Goal: Contribute content: Contribute content

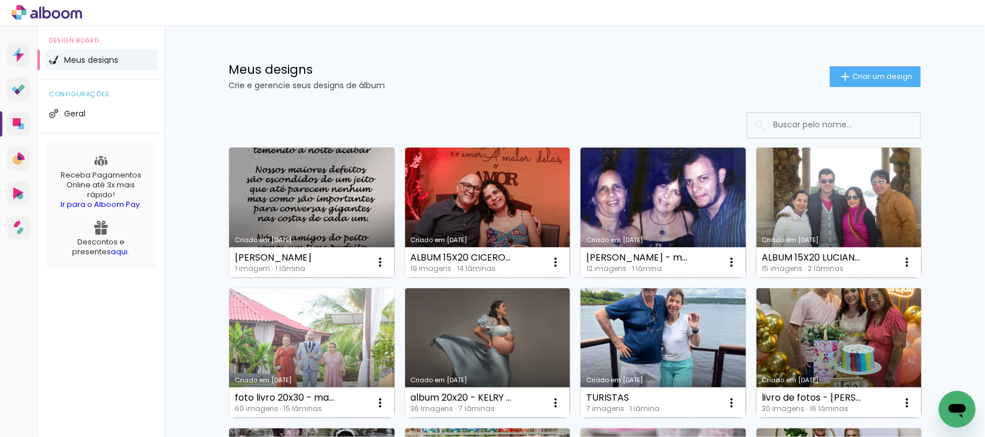
click at [273, 204] on link "Criado em [DATE]" at bounding box center [312, 213] width 166 height 130
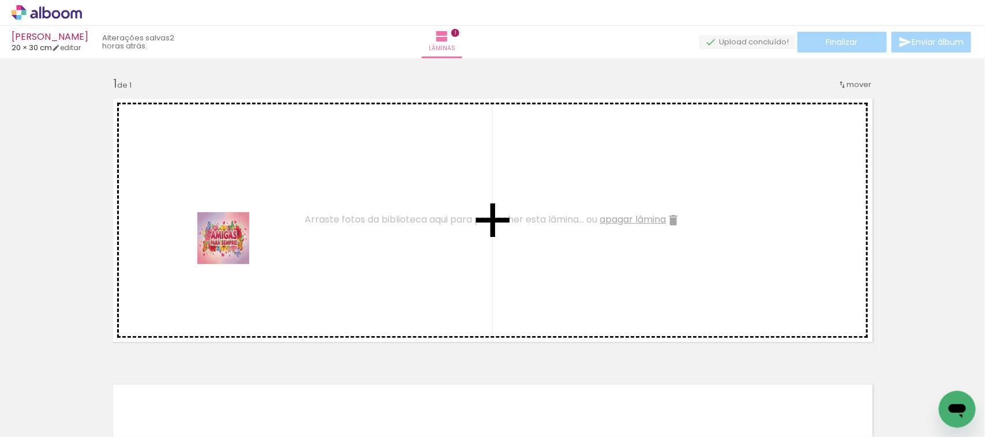
drag, startPoint x: 131, startPoint y: 408, endPoint x: 232, endPoint y: 246, distance: 190.5
click at [232, 246] on quentale-workspace at bounding box center [492, 218] width 985 height 437
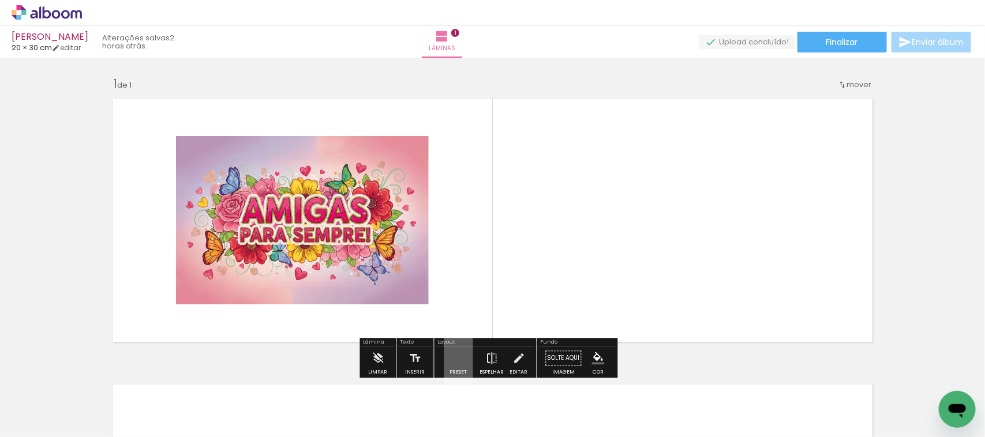
click at [486, 354] on iron-icon at bounding box center [492, 358] width 13 height 23
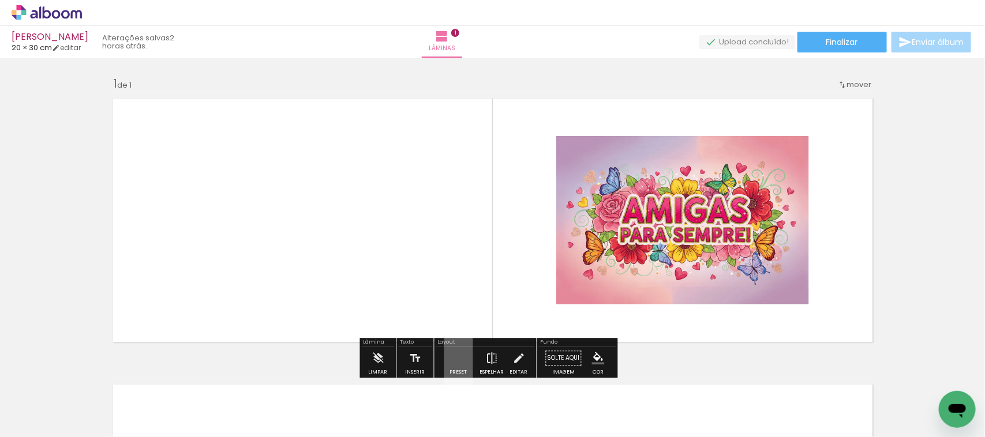
click at [486, 354] on iron-icon at bounding box center [492, 358] width 13 height 23
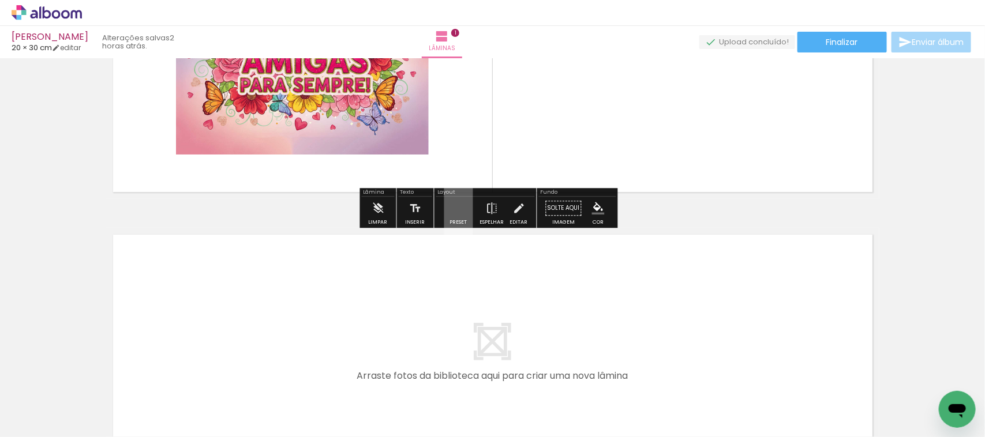
scroll to position [144, 0]
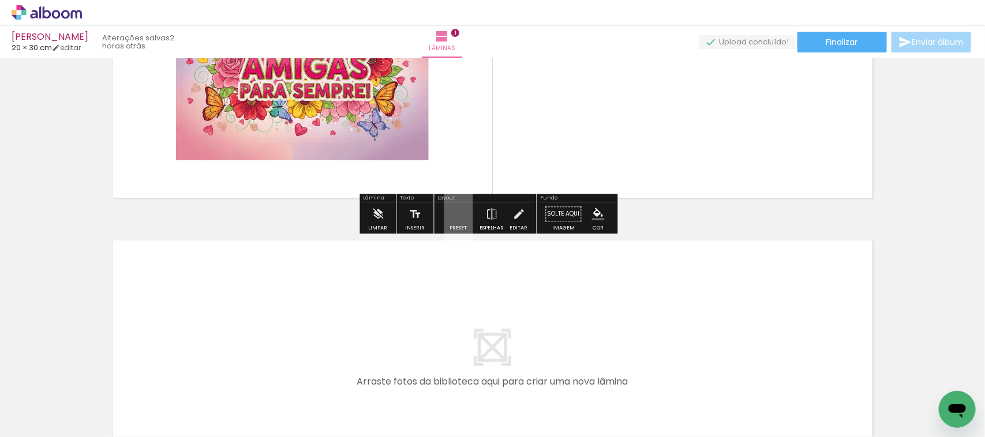
click at [449, 220] on quentale-layouter at bounding box center [458, 214] width 29 height 55
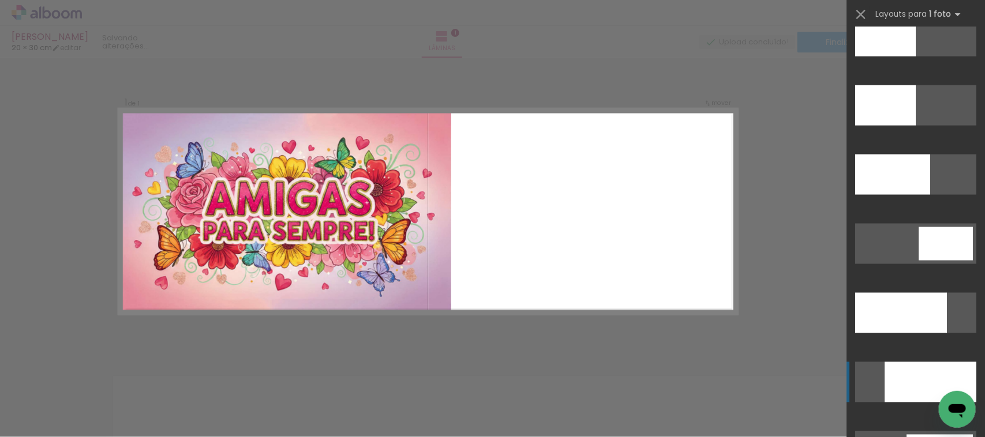
scroll to position [2668, 0]
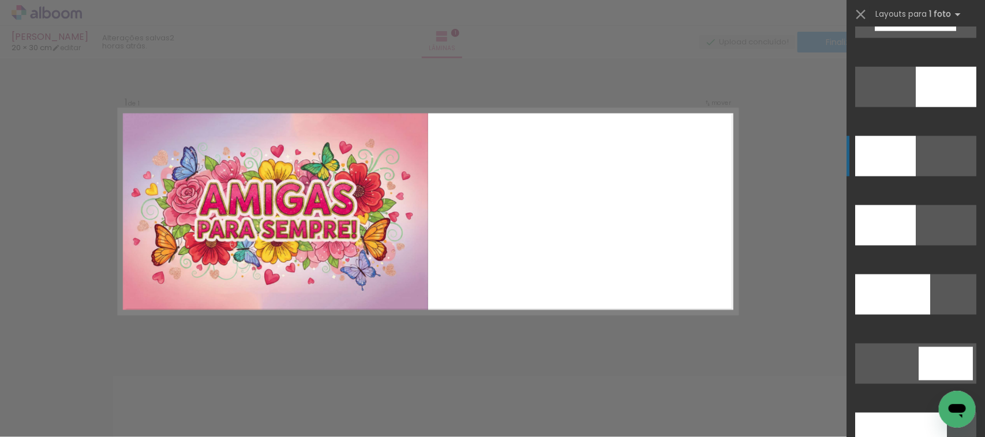
click at [881, 165] on div at bounding box center [885, 156] width 61 height 40
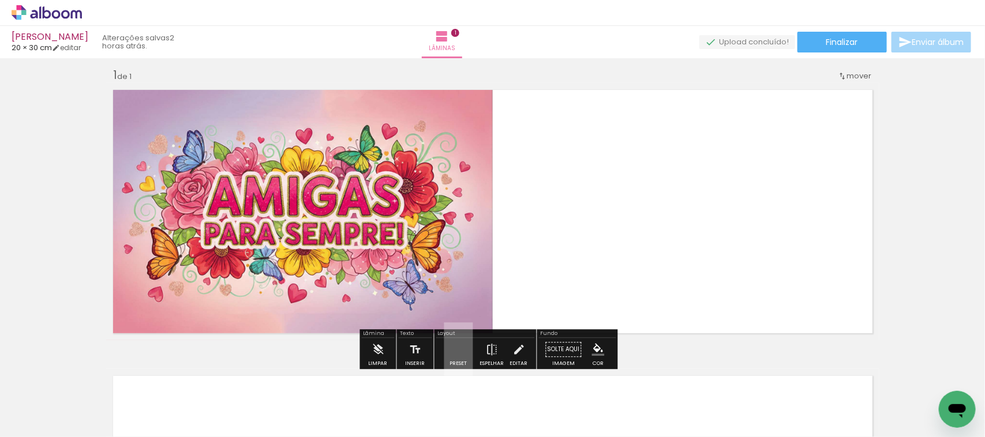
click at [95, 400] on iron-horizontal-list at bounding box center [83, 401] width 23 height 72
click at [22, 425] on iron-icon at bounding box center [17, 422] width 14 height 14
click at [0, 0] on input "file" at bounding box center [0, 0] width 0 height 0
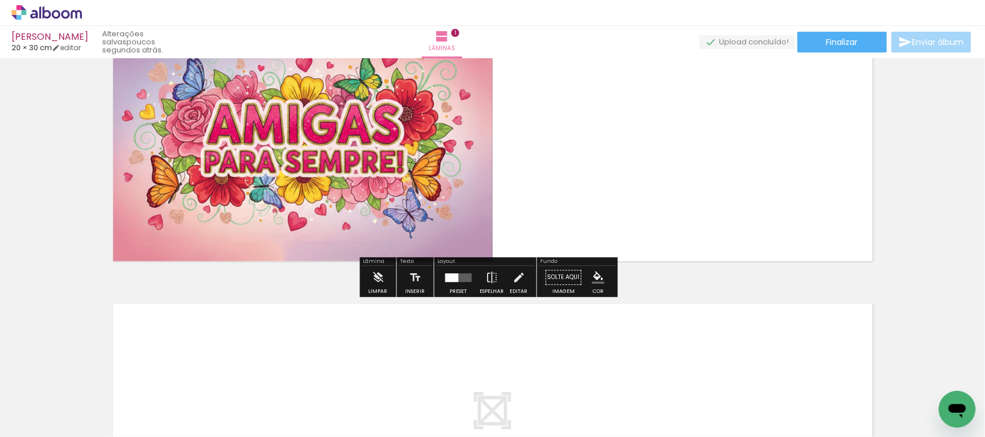
click at [95, 388] on iron-horizontal-list at bounding box center [83, 401] width 23 height 72
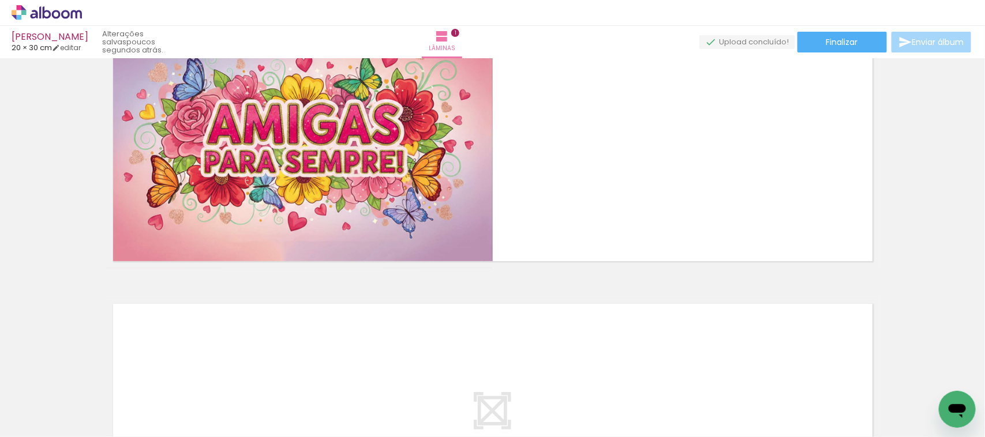
click at [46, 425] on span "Adicionar Fotos" at bounding box center [41, 421] width 35 height 13
click at [0, 0] on input "file" at bounding box center [0, 0] width 0 height 0
click at [47, 411] on div "Biblioteca 1 foto Todas as fotos Não utilizadas Adicionar Fotos" at bounding box center [36, 401] width 72 height 57
click at [46, 416] on span "Adicionar Fotos" at bounding box center [41, 421] width 35 height 13
click at [0, 0] on input "file" at bounding box center [0, 0] width 0 height 0
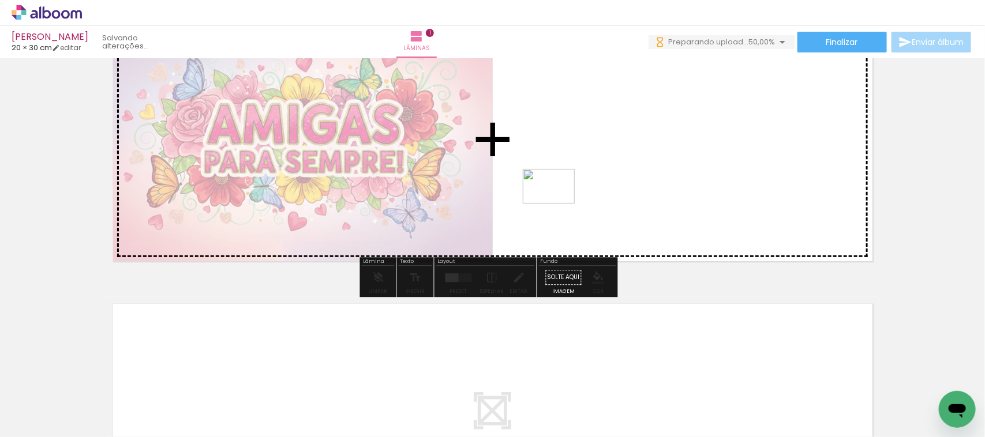
drag, startPoint x: 174, startPoint y: 404, endPoint x: 572, endPoint y: 183, distance: 454.9
click at [572, 183] on quentale-workspace at bounding box center [492, 218] width 985 height 437
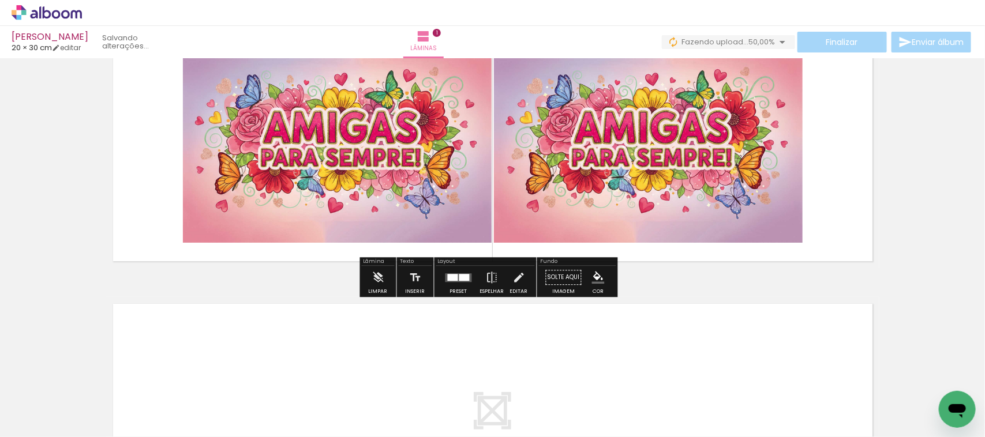
scroll to position [9, 0]
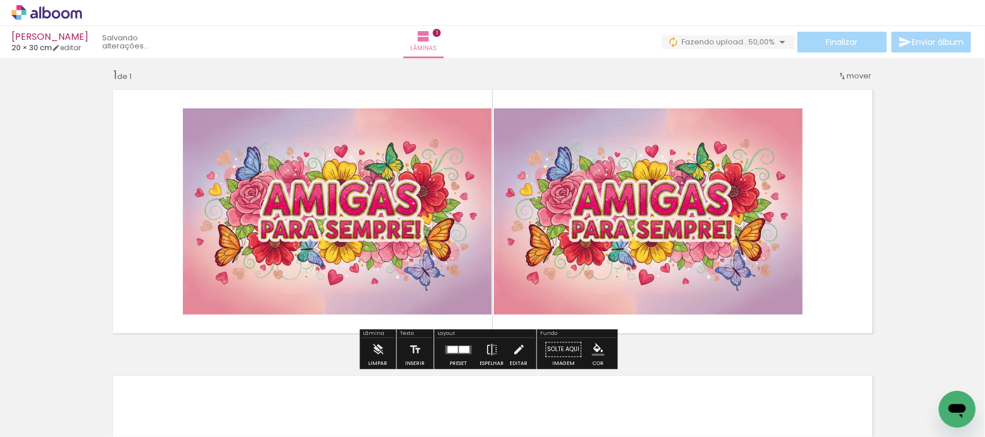
click at [446, 355] on div at bounding box center [458, 349] width 31 height 23
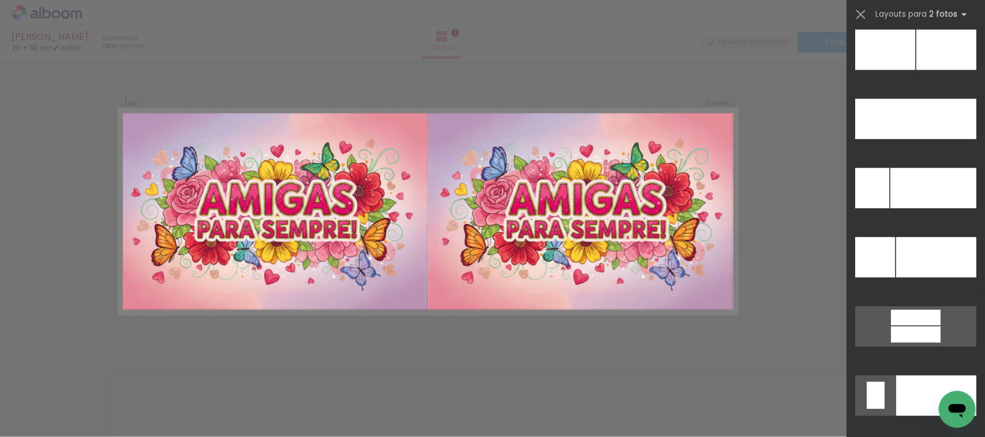
scroll to position [5264, 0]
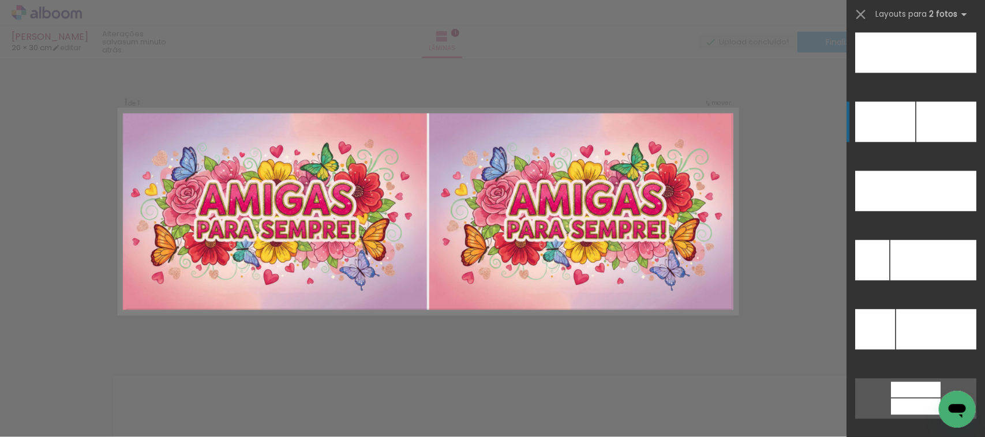
click at [892, 127] on div at bounding box center [885, 122] width 60 height 40
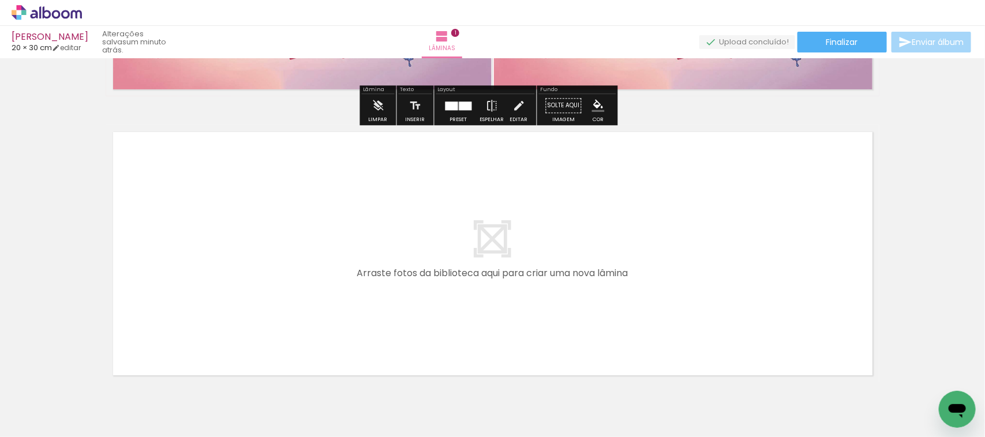
scroll to position [297, 0]
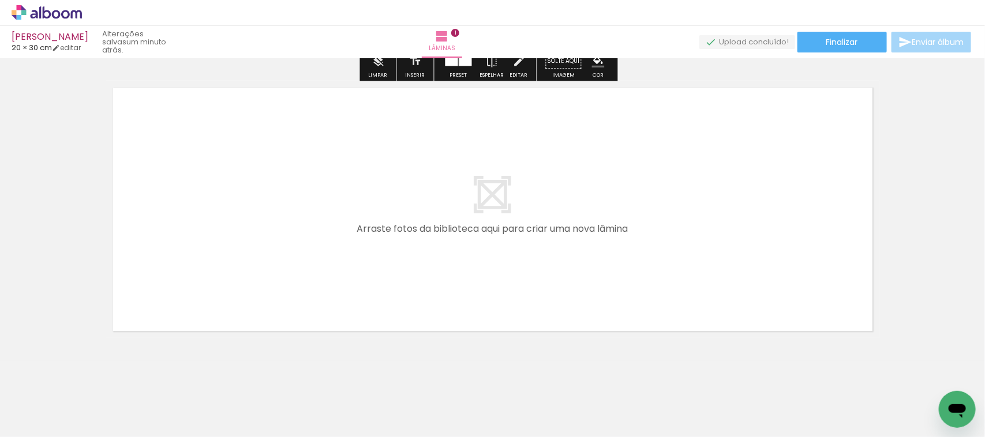
click at [459, 230] on quentale-layouter at bounding box center [492, 209] width 773 height 257
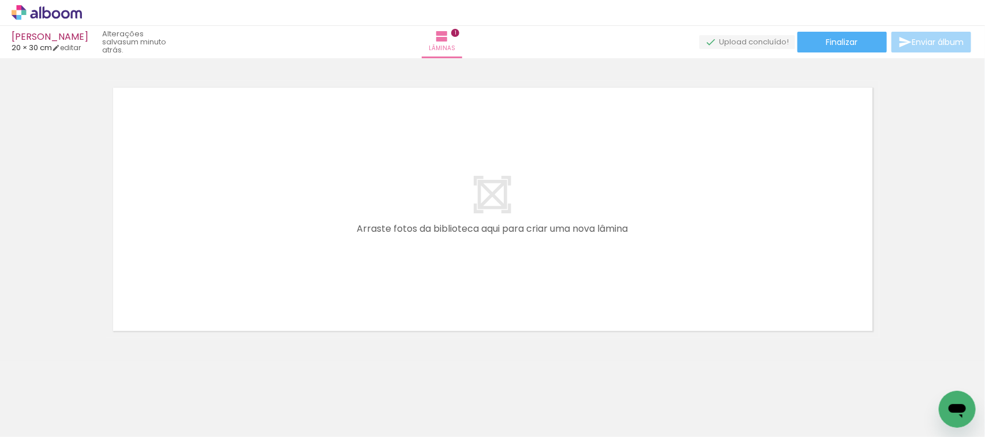
click at [57, 422] on span "Adicionar Fotos" at bounding box center [41, 421] width 35 height 13
click at [0, 0] on input "file" at bounding box center [0, 0] width 0 height 0
click at [37, 421] on span "Adicionar Fotos" at bounding box center [41, 421] width 35 height 13
click at [0, 0] on input "file" at bounding box center [0, 0] width 0 height 0
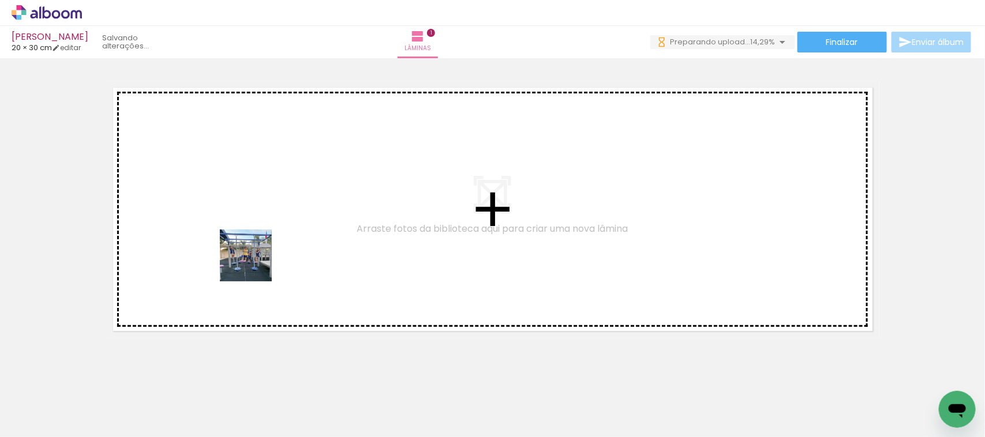
drag, startPoint x: 254, startPoint y: 403, endPoint x: 265, endPoint y: 321, distance: 82.1
click at [255, 262] on quentale-workspace at bounding box center [492, 218] width 985 height 437
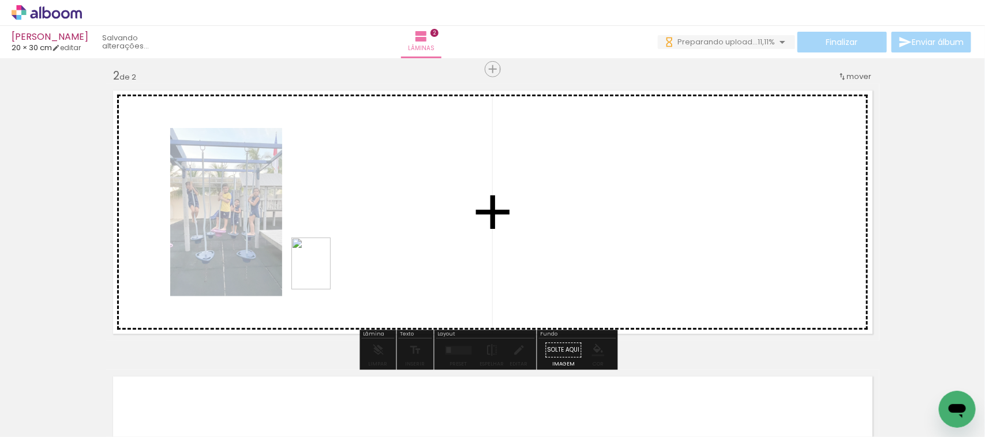
drag, startPoint x: 297, startPoint y: 412, endPoint x: 326, endPoint y: 272, distance: 143.1
click at [326, 272] on quentale-workspace at bounding box center [492, 218] width 985 height 437
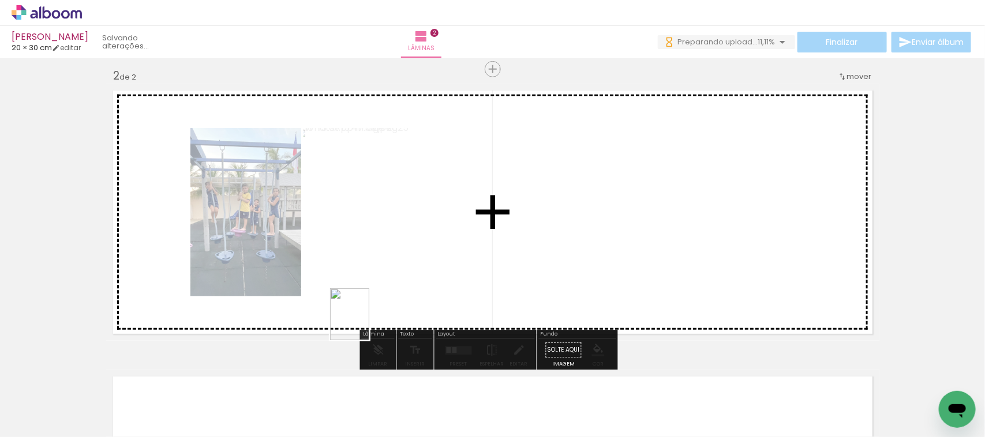
drag, startPoint x: 368, startPoint y: 410, endPoint x: 365, endPoint y: 323, distance: 86.6
click at [365, 323] on quentale-workspace at bounding box center [492, 218] width 985 height 437
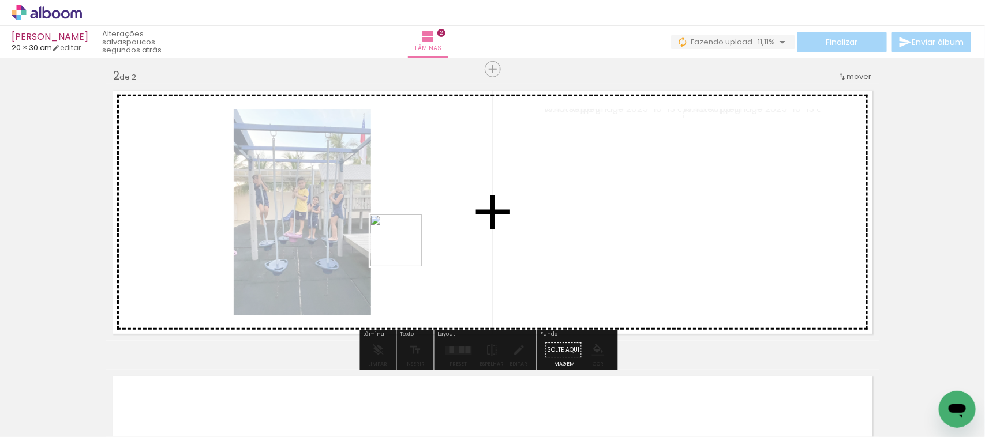
drag, startPoint x: 437, startPoint y: 417, endPoint x: 404, endPoint y: 246, distance: 174.4
click at [404, 246] on quentale-workspace at bounding box center [492, 218] width 985 height 437
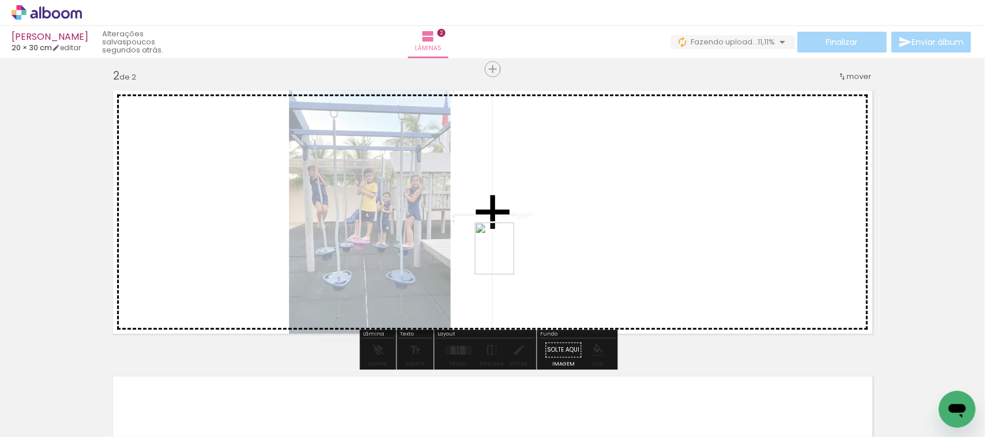
drag, startPoint x: 508, startPoint y: 414, endPoint x: 365, endPoint y: 250, distance: 217.9
click at [509, 256] on quentale-workspace at bounding box center [492, 218] width 985 height 437
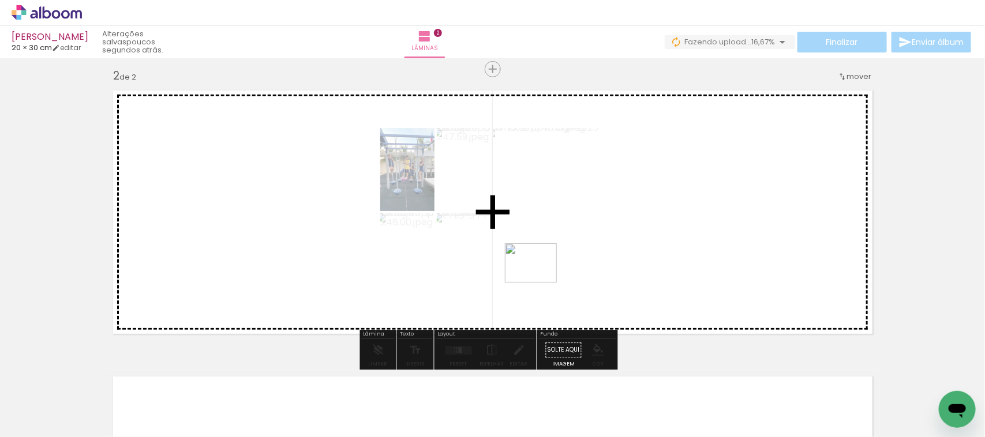
drag, startPoint x: 547, startPoint y: 312, endPoint x: 539, endPoint y: 277, distance: 36.0
click at [539, 277] on quentale-workspace at bounding box center [492, 218] width 985 height 437
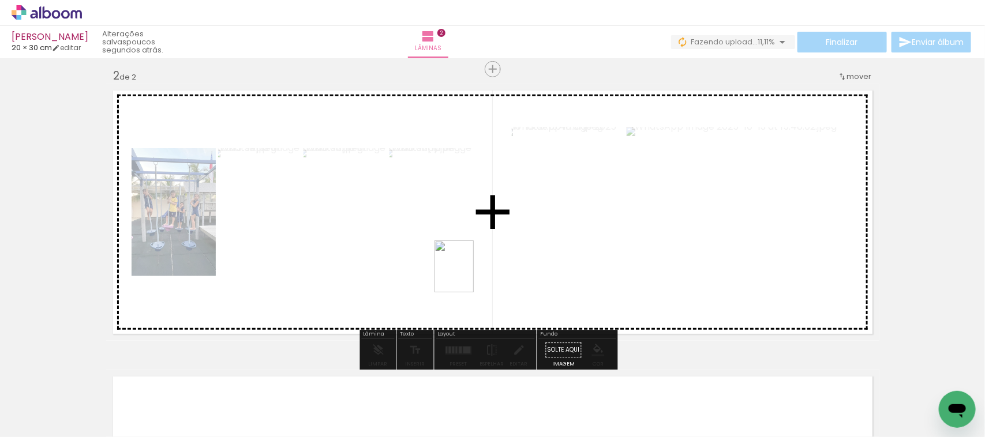
drag, startPoint x: 626, startPoint y: 389, endPoint x: 468, endPoint y: 274, distance: 195.2
click at [468, 274] on quentale-workspace at bounding box center [492, 218] width 985 height 437
drag, startPoint x: 693, startPoint y: 416, endPoint x: 486, endPoint y: 307, distance: 234.0
click at [486, 307] on quentale-workspace at bounding box center [492, 218] width 985 height 437
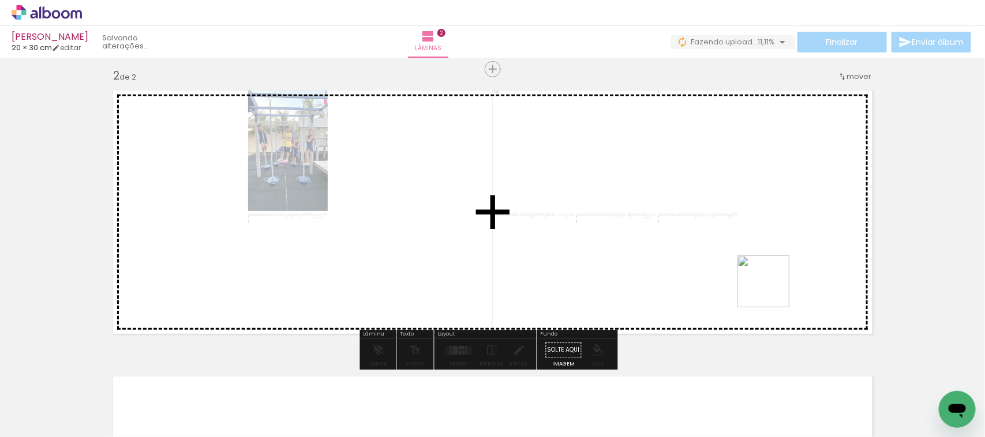
drag, startPoint x: 763, startPoint y: 413, endPoint x: 776, endPoint y: 265, distance: 148.3
click at [776, 265] on quentale-workspace at bounding box center [492, 218] width 985 height 437
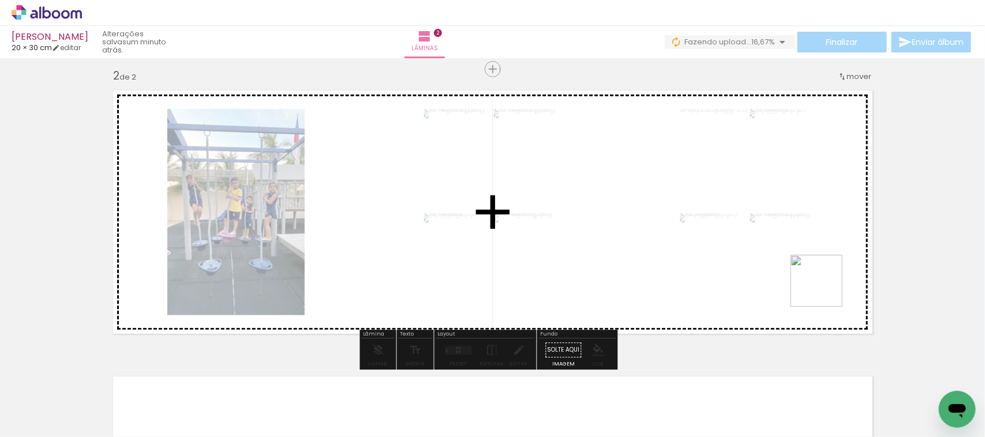
drag, startPoint x: 822, startPoint y: 407, endPoint x: 825, endPoint y: 294, distance: 112.5
click at [825, 287] on quentale-workspace at bounding box center [492, 218] width 985 height 437
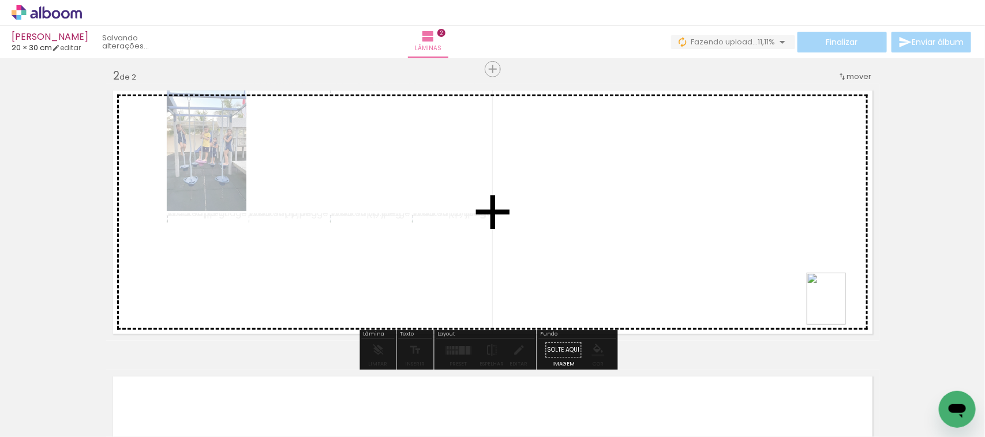
drag, startPoint x: 875, startPoint y: 411, endPoint x: 840, endPoint y: 303, distance: 113.8
click at [841, 305] on quentale-workspace at bounding box center [492, 218] width 985 height 437
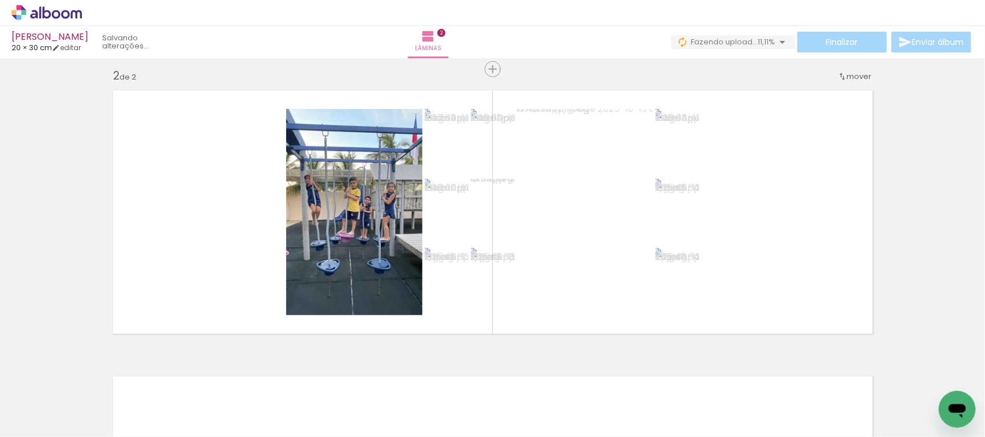
scroll to position [0, 183]
drag, startPoint x: 762, startPoint y: 355, endPoint x: 296, endPoint y: 423, distance: 471.0
click at [748, 277] on quentale-workspace at bounding box center [492, 218] width 985 height 437
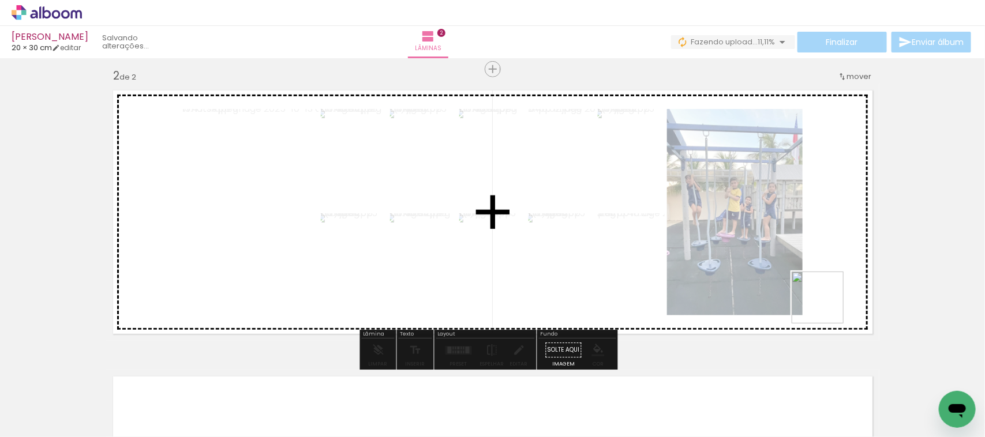
drag, startPoint x: 831, startPoint y: 411, endPoint x: 823, endPoint y: 289, distance: 121.9
click at [824, 289] on quentale-workspace at bounding box center [492, 218] width 985 height 437
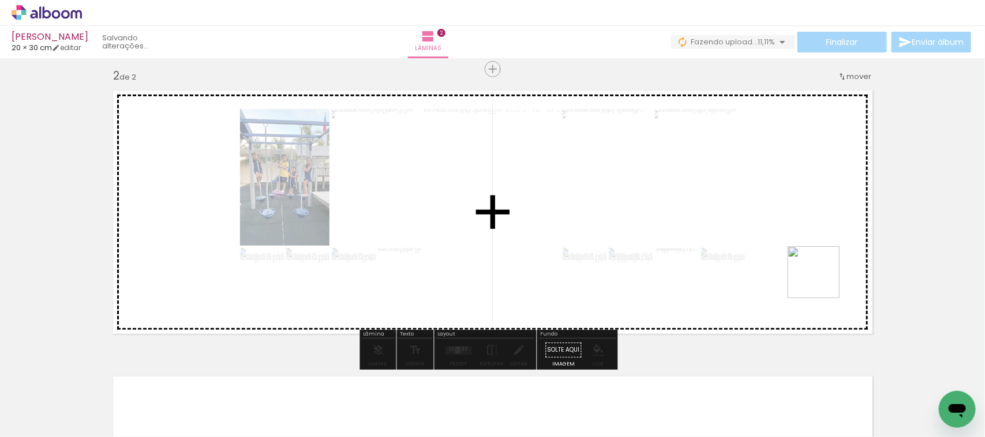
drag, startPoint x: 873, startPoint y: 376, endPoint x: 806, endPoint y: 251, distance: 140.9
click at [806, 251] on quentale-workspace at bounding box center [492, 218] width 985 height 437
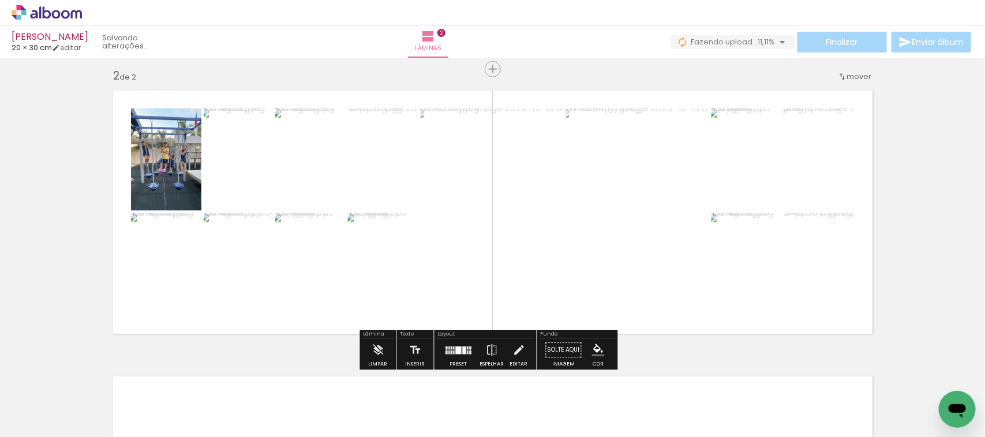
scroll to position [0, 276]
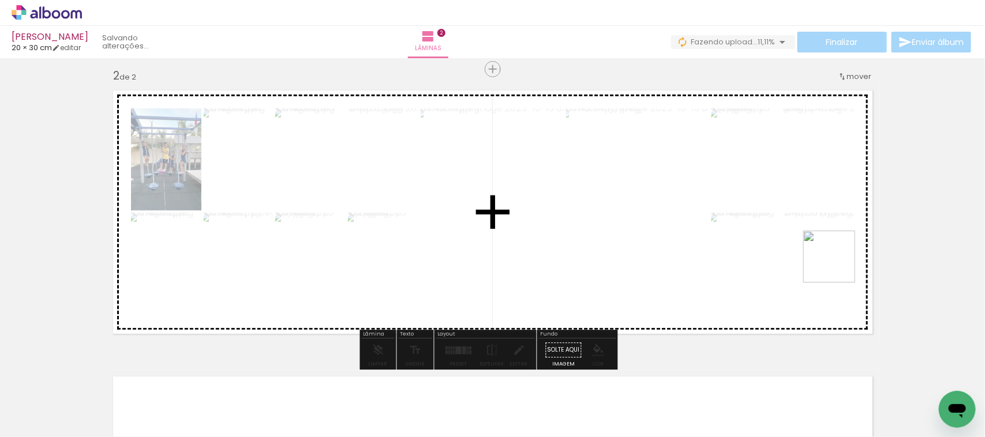
drag, startPoint x: 885, startPoint y: 399, endPoint x: 861, endPoint y: 322, distance: 81.0
click at [834, 245] on quentale-workspace at bounding box center [492, 218] width 985 height 437
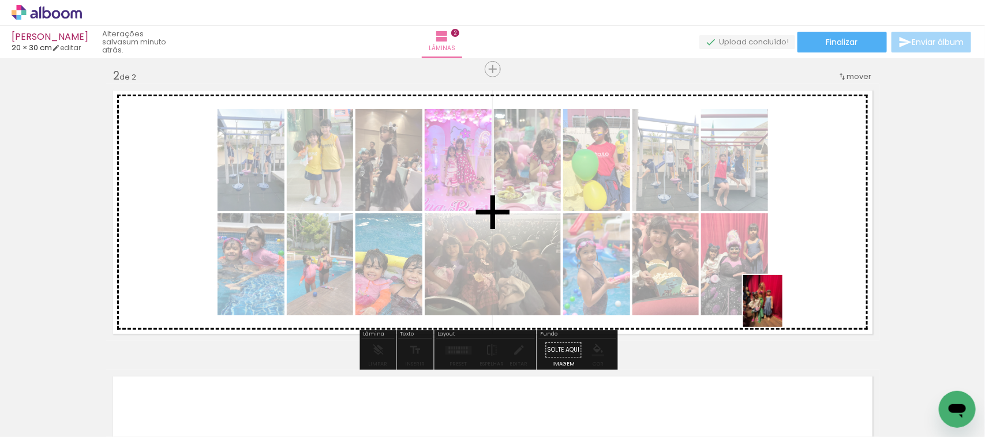
drag, startPoint x: 927, startPoint y: 414, endPoint x: 774, endPoint y: 300, distance: 190.8
click at [774, 300] on quentale-workspace at bounding box center [492, 218] width 985 height 437
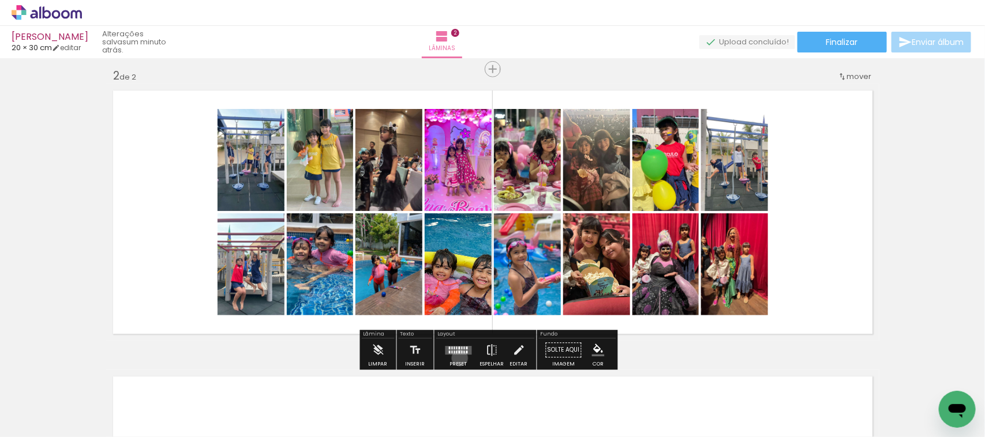
click at [457, 358] on div at bounding box center [458, 350] width 31 height 23
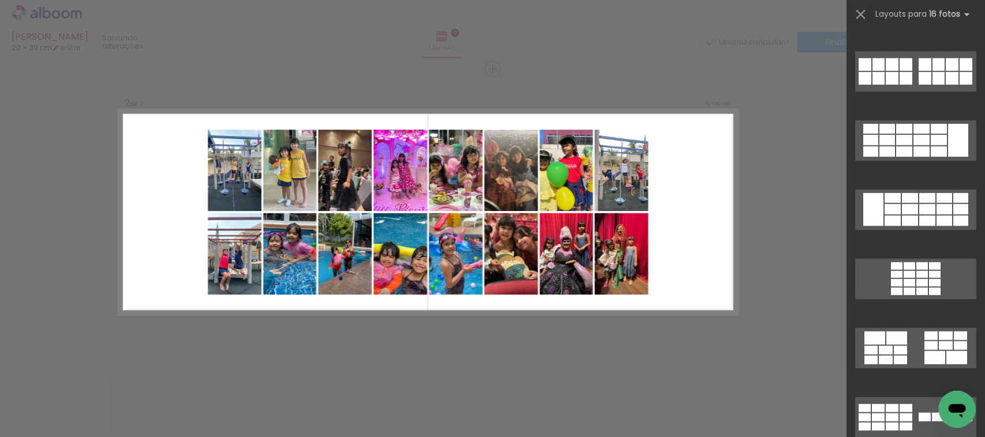
scroll to position [350, 0]
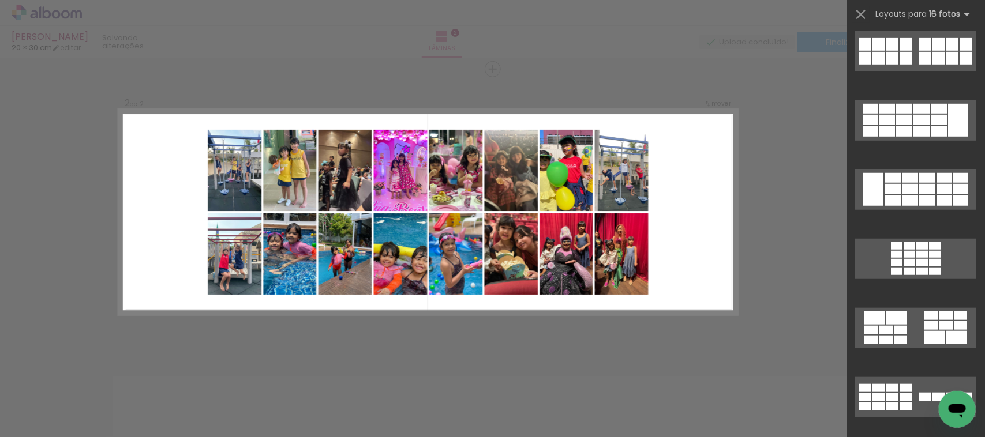
click at [42, 415] on span "Adicionar Fotos" at bounding box center [41, 421] width 35 height 13
click at [0, 0] on input "file" at bounding box center [0, 0] width 0 height 0
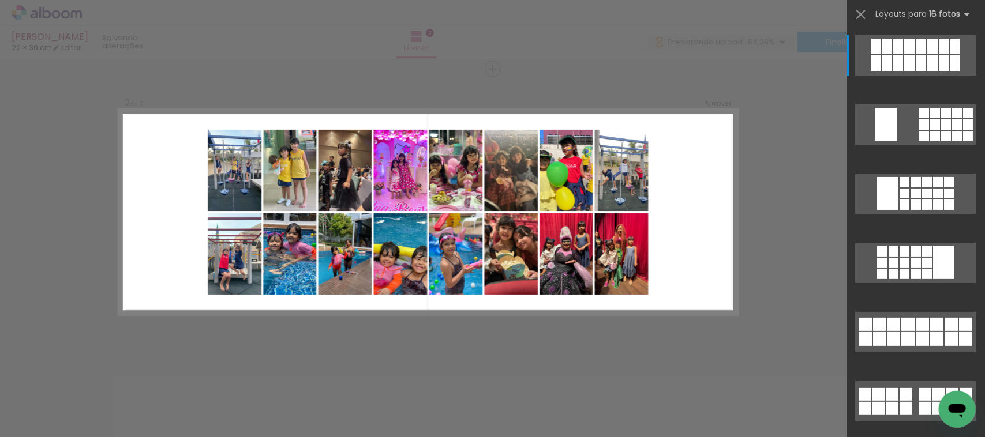
scroll to position [0, 0]
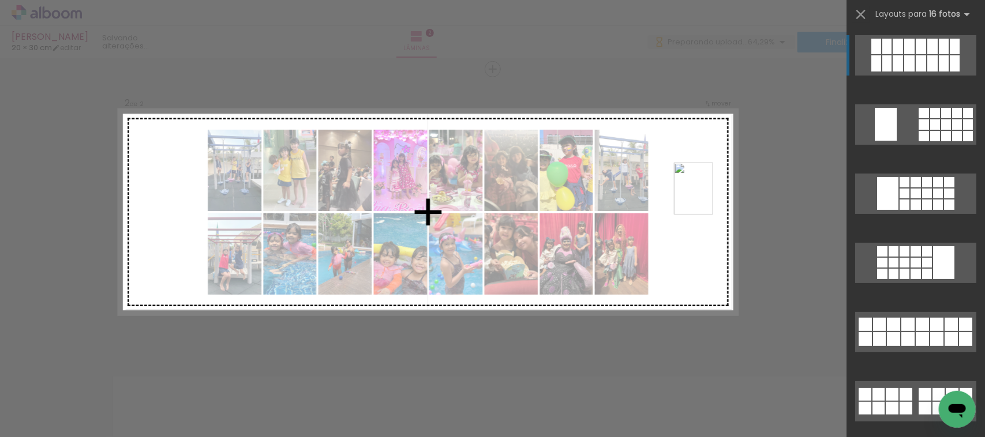
drag, startPoint x: 318, startPoint y: 421, endPoint x: 0, endPoint y: 416, distance: 318.4
click at [708, 187] on quentale-workspace at bounding box center [492, 218] width 985 height 437
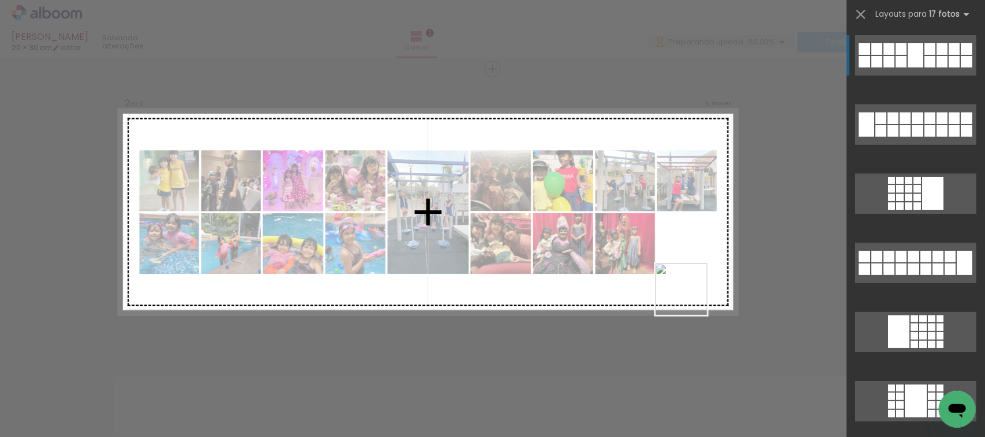
drag, startPoint x: 497, startPoint y: 376, endPoint x: 442, endPoint y: 421, distance: 70.9
click at [700, 286] on quentale-workspace at bounding box center [492, 218] width 985 height 437
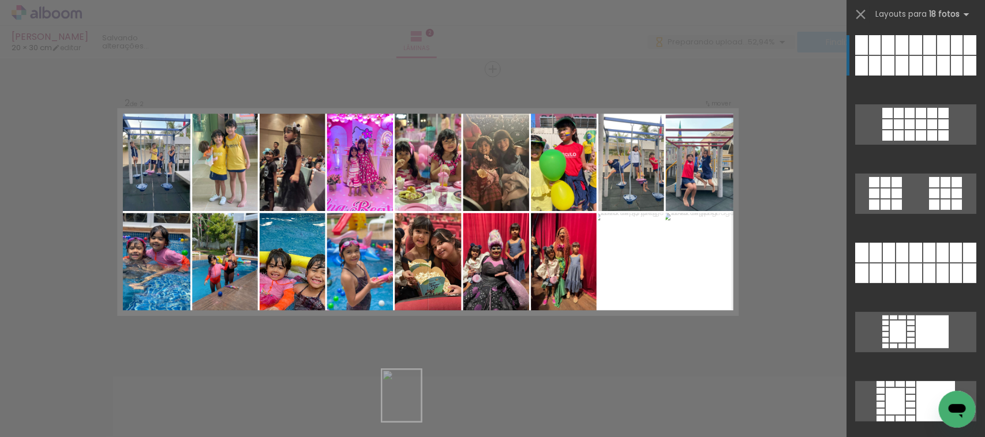
drag, startPoint x: 400, startPoint y: 413, endPoint x: 412, endPoint y: 408, distance: 13.7
click at [412, 405] on div at bounding box center [391, 398] width 43 height 57
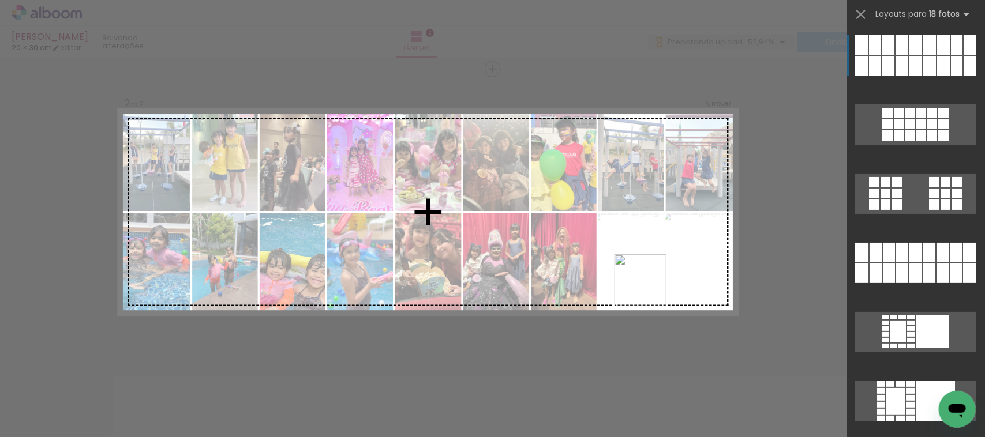
drag, startPoint x: 451, startPoint y: 410, endPoint x: 650, endPoint y: 288, distance: 233.0
click at [650, 288] on quentale-workspace at bounding box center [492, 218] width 985 height 437
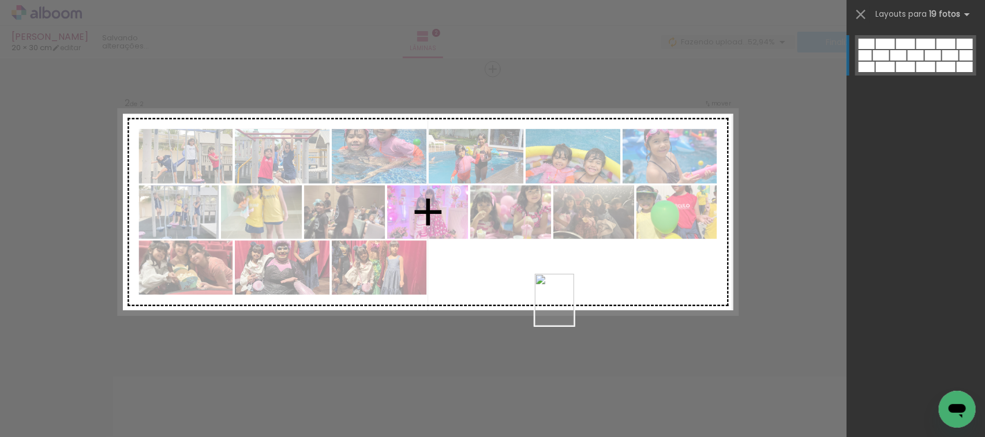
drag, startPoint x: 518, startPoint y: 413, endPoint x: 569, endPoint y: 298, distance: 126.3
click at [569, 303] on quentale-workspace at bounding box center [492, 218] width 985 height 437
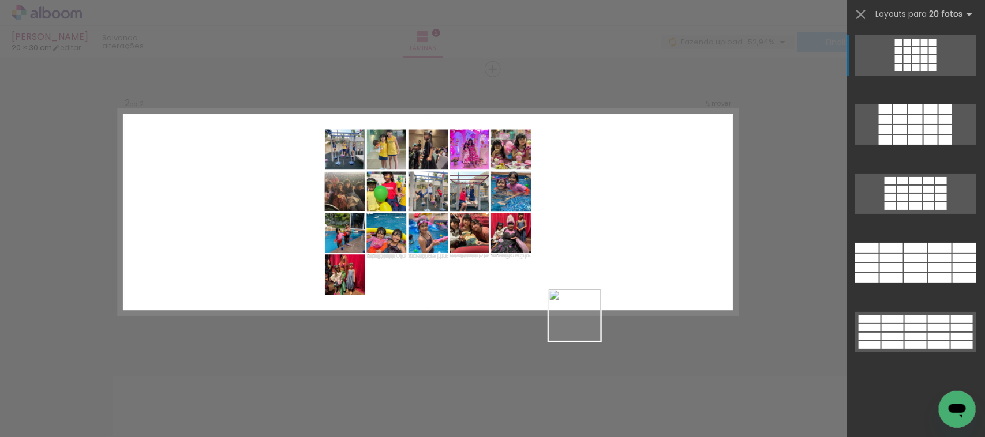
drag, startPoint x: 583, startPoint y: 407, endPoint x: 651, endPoint y: 396, distance: 69.0
click at [583, 283] on quentale-workspace at bounding box center [492, 218] width 985 height 437
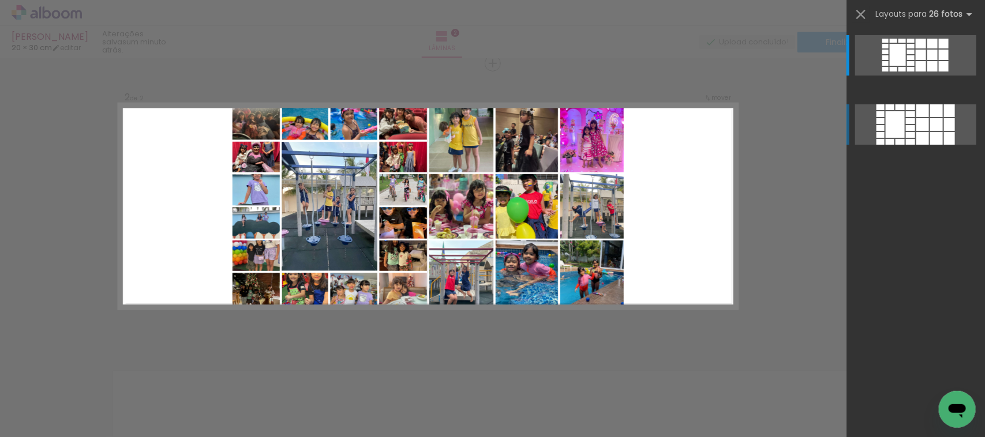
click at [913, 131] on quentale-layouter at bounding box center [915, 124] width 121 height 40
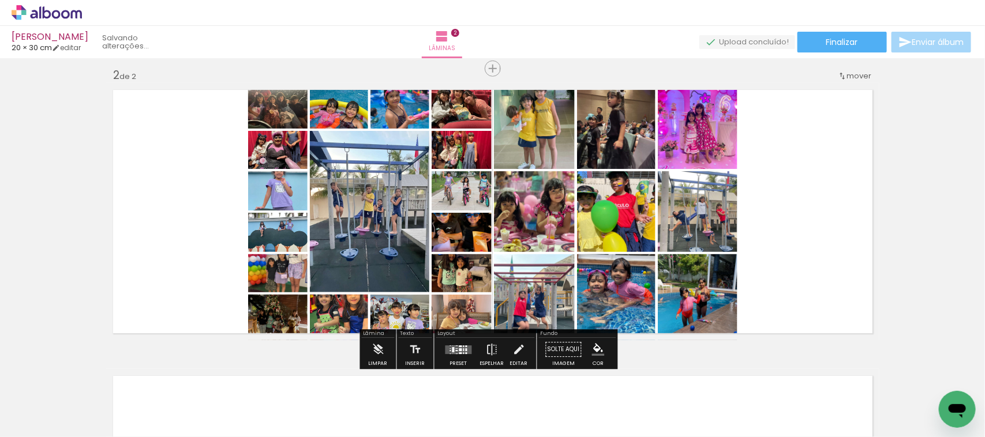
scroll to position [294, 0]
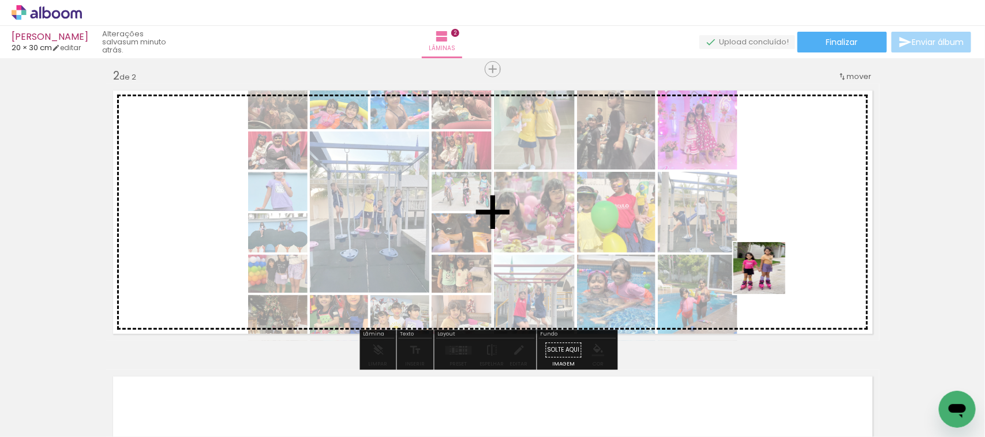
drag, startPoint x: 733, startPoint y: 317, endPoint x: 784, endPoint y: 264, distance: 73.8
click at [784, 264] on quentale-workspace at bounding box center [492, 218] width 985 height 437
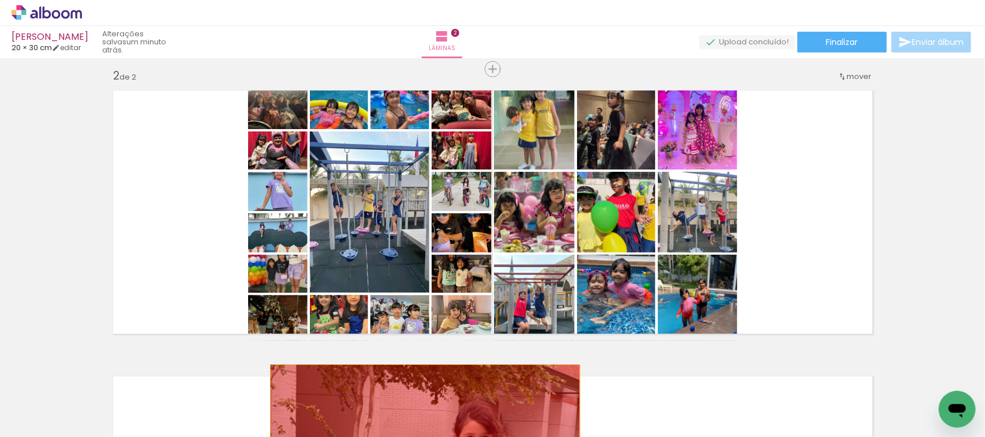
drag, startPoint x: 401, startPoint y: 185, endPoint x: 420, endPoint y: 416, distance: 232.1
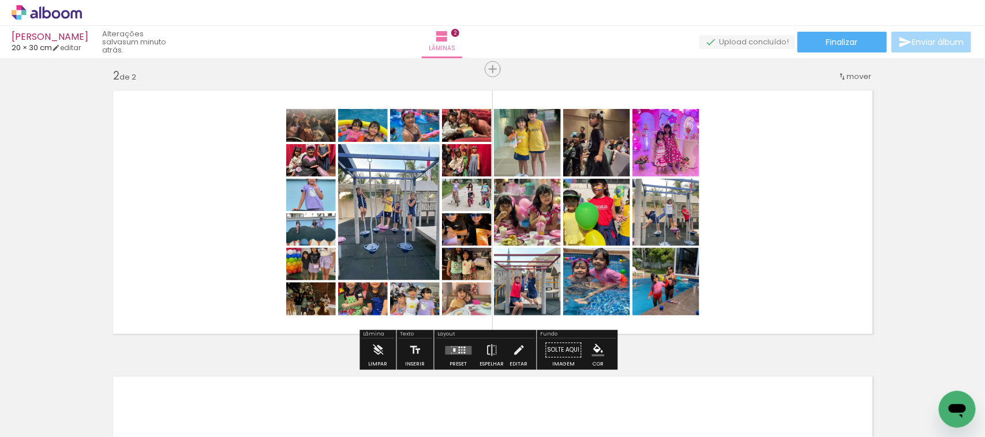
drag, startPoint x: 658, startPoint y: 309, endPoint x: 642, endPoint y: 306, distance: 16.4
click at [670, 425] on quentale-workspace at bounding box center [492, 218] width 985 height 437
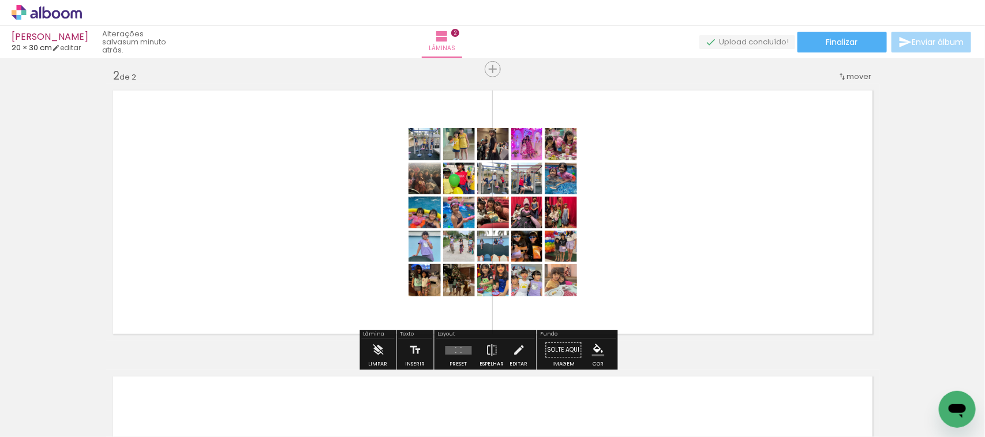
drag, startPoint x: 613, startPoint y: 295, endPoint x: 611, endPoint y: 347, distance: 52.5
click at [611, 347] on div "Inserir lâmina 1 de 2 Inserir lâmina 2 de 2" at bounding box center [492, 197] width 985 height 859
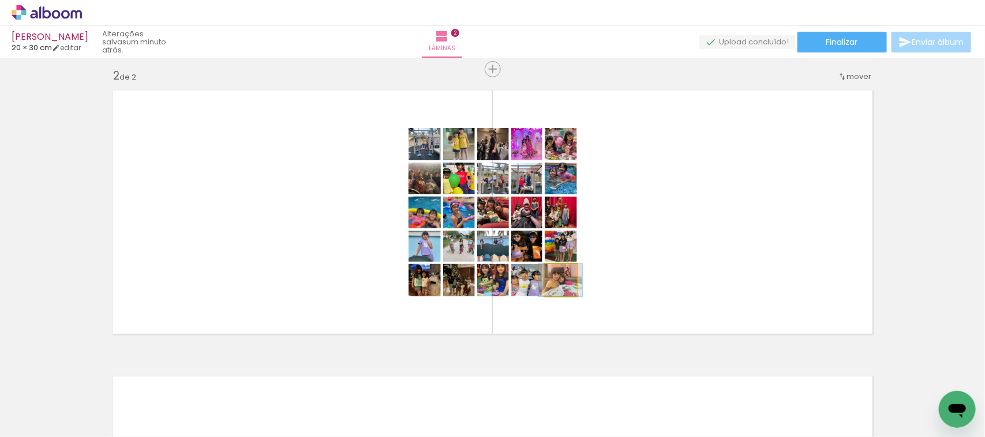
drag, startPoint x: 562, startPoint y: 284, endPoint x: 583, endPoint y: 410, distance: 126.8
type paper-slider "100"
click at [583, 410] on quentale-workspace at bounding box center [492, 218] width 985 height 437
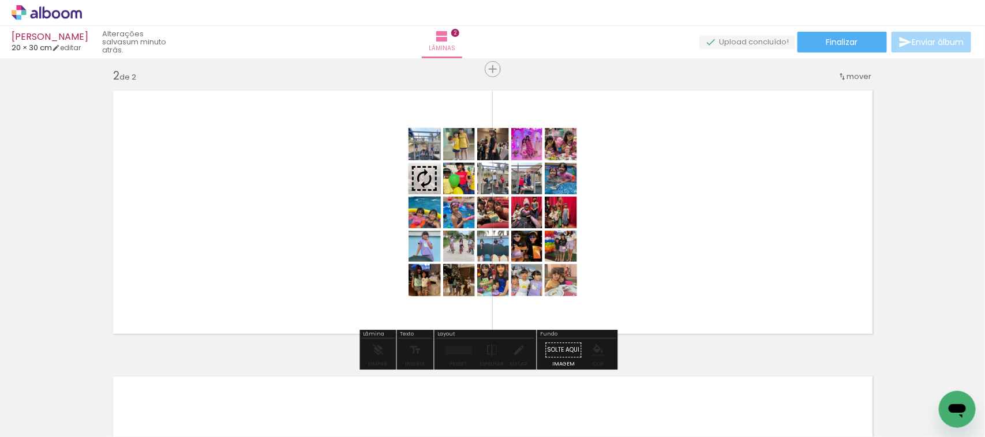
drag, startPoint x: 416, startPoint y: 171, endPoint x: 439, endPoint y: 179, distance: 23.9
click at [332, 352] on div "Inserir lâmina 1 de 2 Inserir lâmina 2 de 2" at bounding box center [492, 197] width 985 height 859
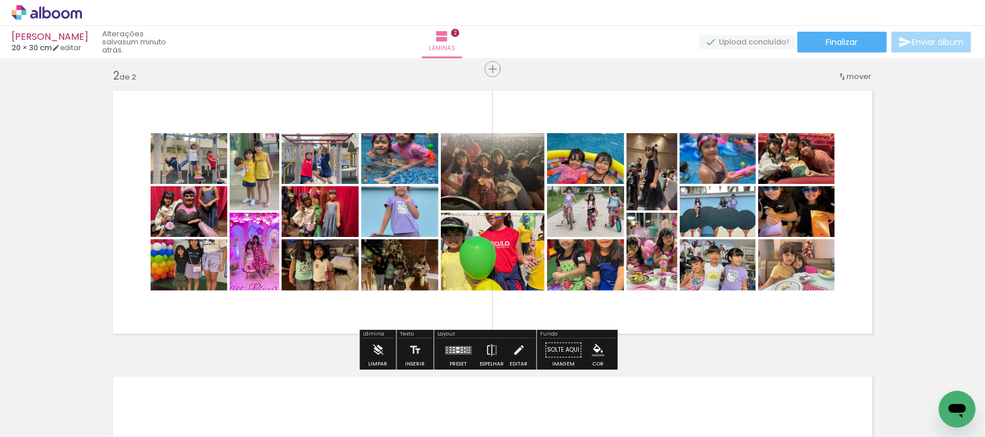
click at [144, 376] on iron-icon at bounding box center [138, 375] width 12 height 12
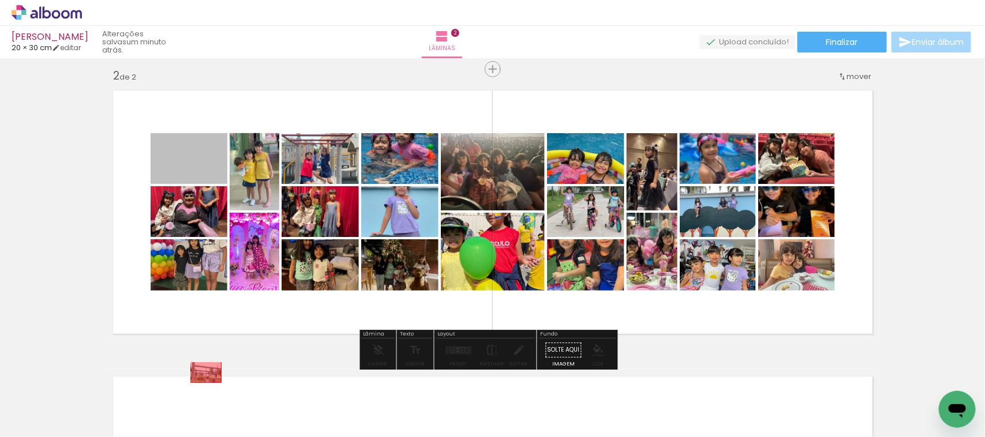
drag, startPoint x: 166, startPoint y: 159, endPoint x: 180, endPoint y: 263, distance: 104.8
click at [205, 386] on quentale-workspace at bounding box center [492, 218] width 985 height 437
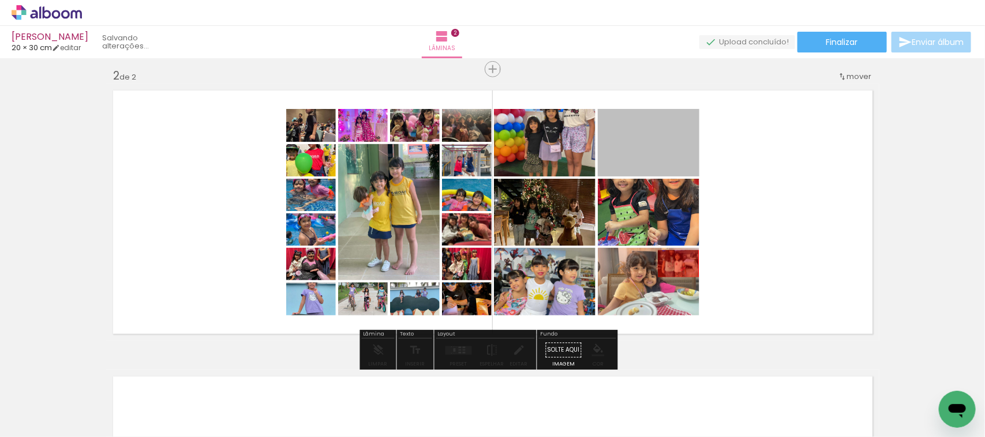
drag, startPoint x: 192, startPoint y: 293, endPoint x: 290, endPoint y: 255, distance: 105.7
click at [232, 389] on quentale-workspace at bounding box center [492, 218] width 985 height 437
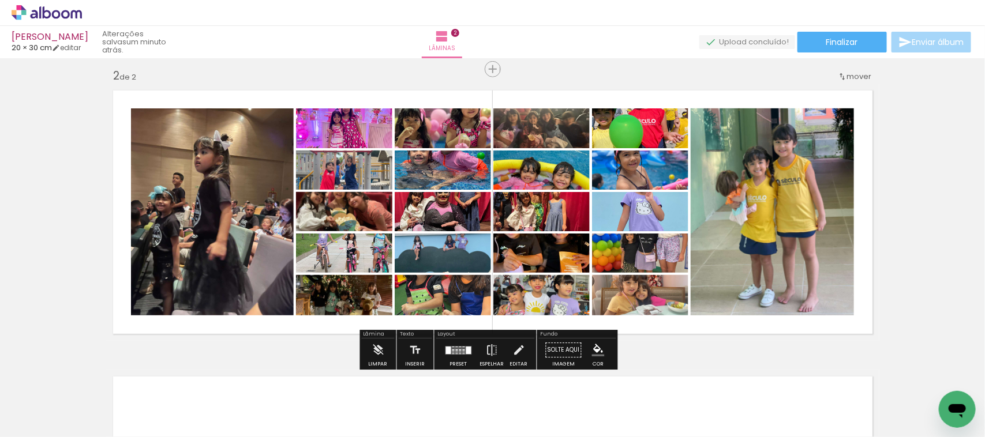
drag, startPoint x: 232, startPoint y: 249, endPoint x: 295, endPoint y: 333, distance: 105.9
click at [235, 398] on quentale-workspace at bounding box center [492, 218] width 985 height 437
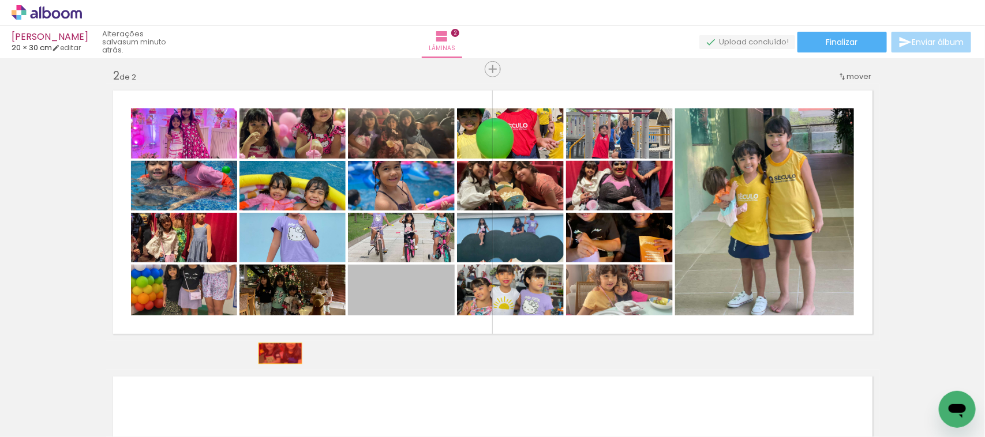
drag, startPoint x: 351, startPoint y: 272, endPoint x: 274, endPoint y: 294, distance: 79.8
click at [269, 376] on quentale-workspace at bounding box center [492, 218] width 985 height 437
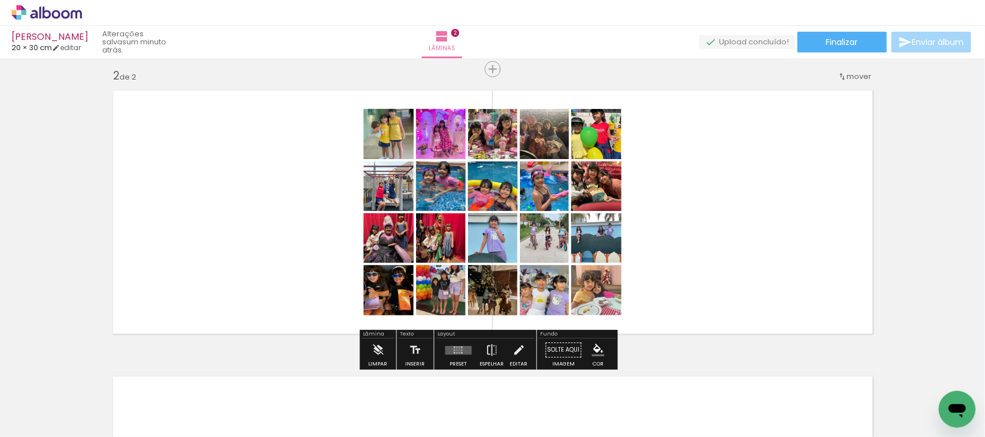
drag, startPoint x: 262, startPoint y: 371, endPoint x: 258, endPoint y: 395, distance: 24.6
click at [258, 393] on quentale-workspace at bounding box center [492, 218] width 985 height 437
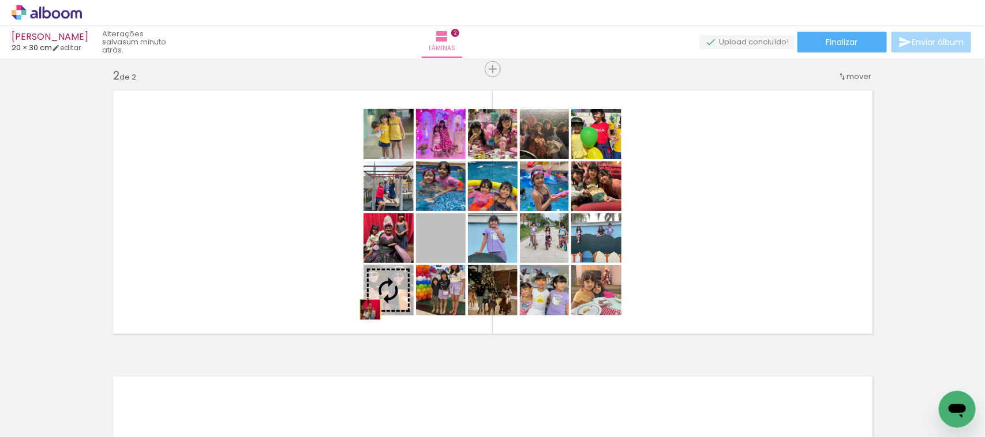
drag, startPoint x: 444, startPoint y: 255, endPoint x: 398, endPoint y: 275, distance: 50.4
click at [329, 352] on div "Inserir lâmina 1 de 2 Inserir lâmina 2 de 2" at bounding box center [492, 197] width 985 height 859
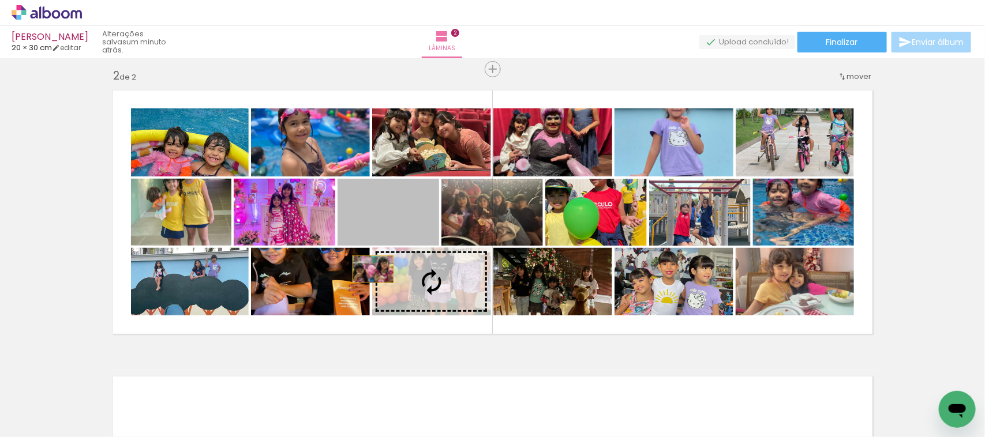
drag, startPoint x: 397, startPoint y: 231, endPoint x: 289, endPoint y: 326, distance: 144.2
click at [294, 378] on quentale-workspace at bounding box center [492, 218] width 985 height 437
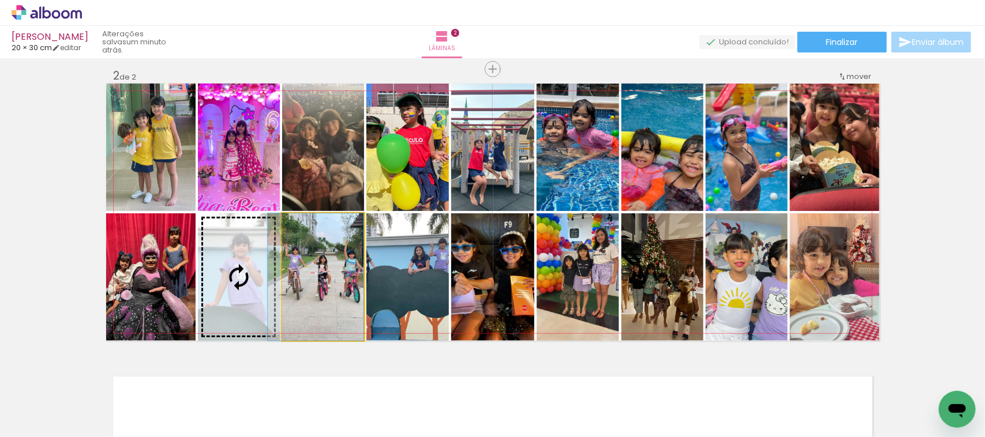
drag, startPoint x: 303, startPoint y: 302, endPoint x: 202, endPoint y: 442, distance: 172.7
click at [202, 437] on html "link( href="../../bower_components/polymer/polymer.html" rel="import" ) picture…" at bounding box center [492, 218] width 985 height 437
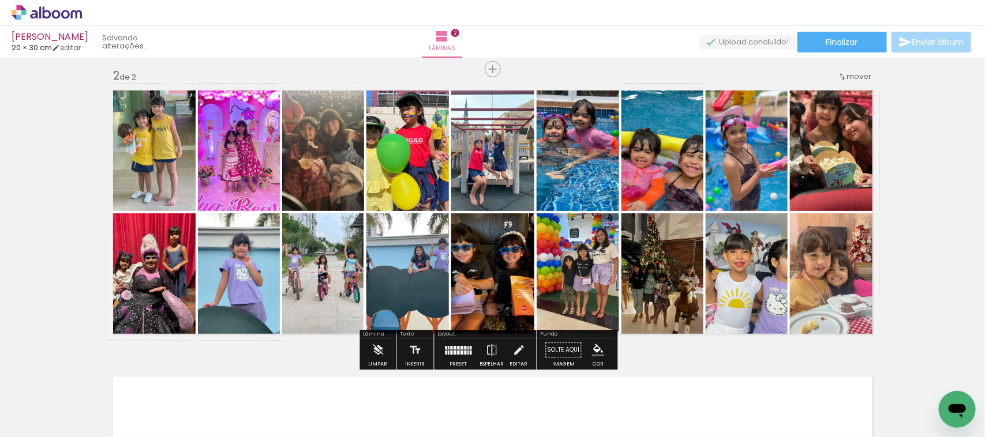
drag, startPoint x: 247, startPoint y: 307, endPoint x: 440, endPoint y: 268, distance: 196.5
click at [170, 401] on quentale-workspace at bounding box center [492, 218] width 985 height 437
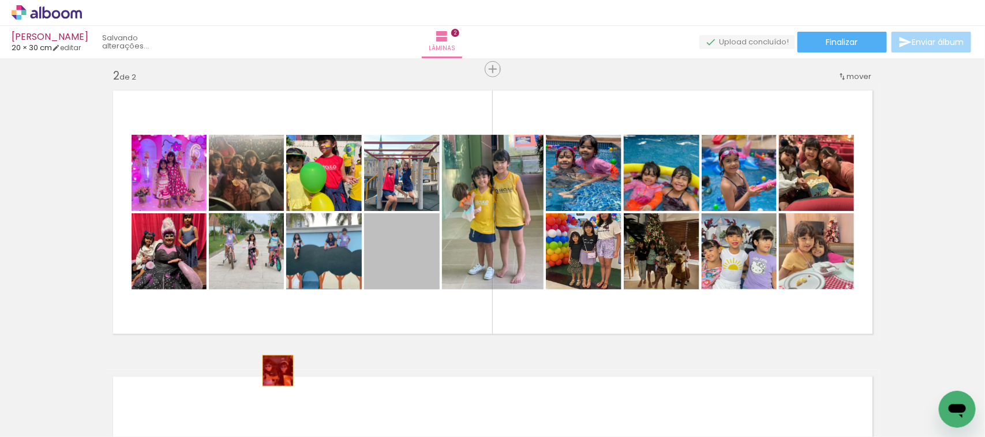
drag, startPoint x: 424, startPoint y: 255, endPoint x: 276, endPoint y: 339, distance: 170.2
click at [270, 376] on quentale-workspace at bounding box center [492, 218] width 985 height 437
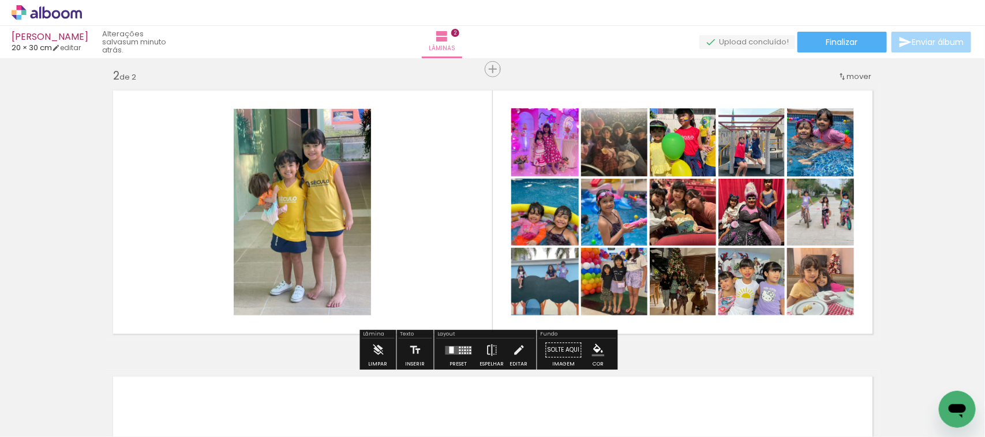
drag, startPoint x: 297, startPoint y: 261, endPoint x: 457, endPoint y: 291, distance: 162.6
click at [190, 394] on quentale-workspace at bounding box center [492, 218] width 985 height 437
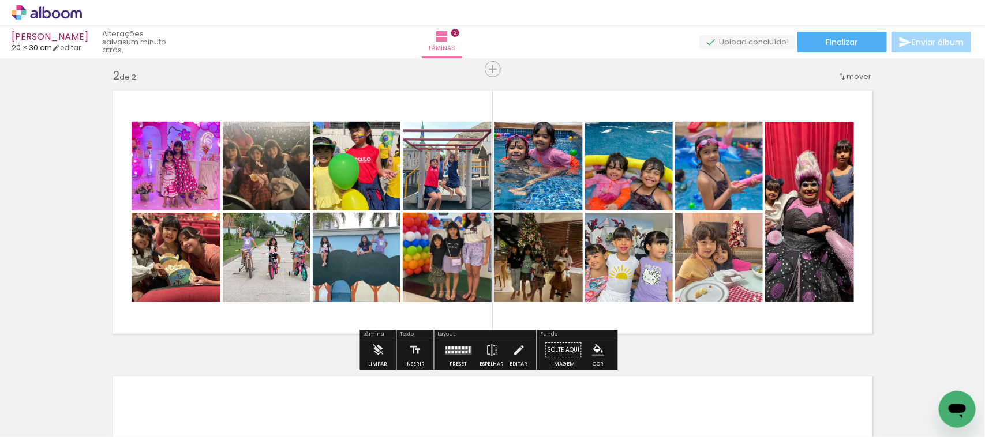
drag, startPoint x: 278, startPoint y: 361, endPoint x: 241, endPoint y: 309, distance: 64.5
click at [274, 380] on quentale-workspace at bounding box center [492, 218] width 985 height 437
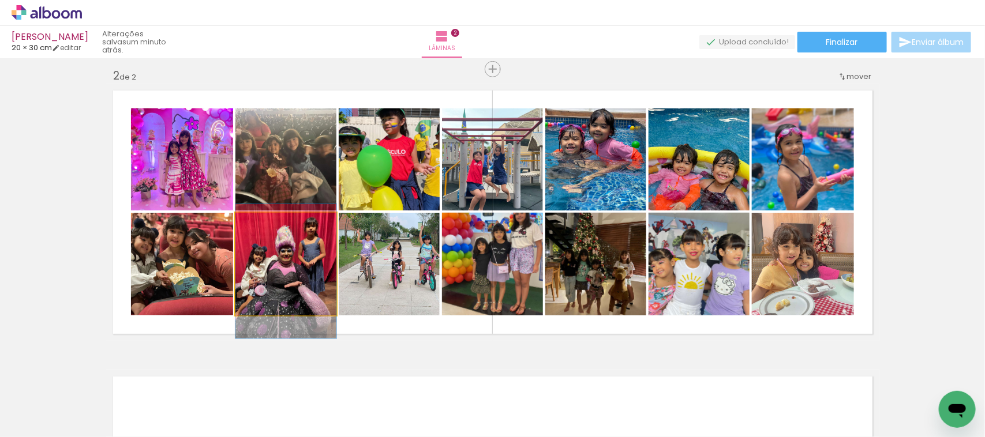
drag, startPoint x: 241, startPoint y: 277, endPoint x: 197, endPoint y: 295, distance: 48.1
click at [200, 381] on quentale-workspace at bounding box center [492, 218] width 985 height 437
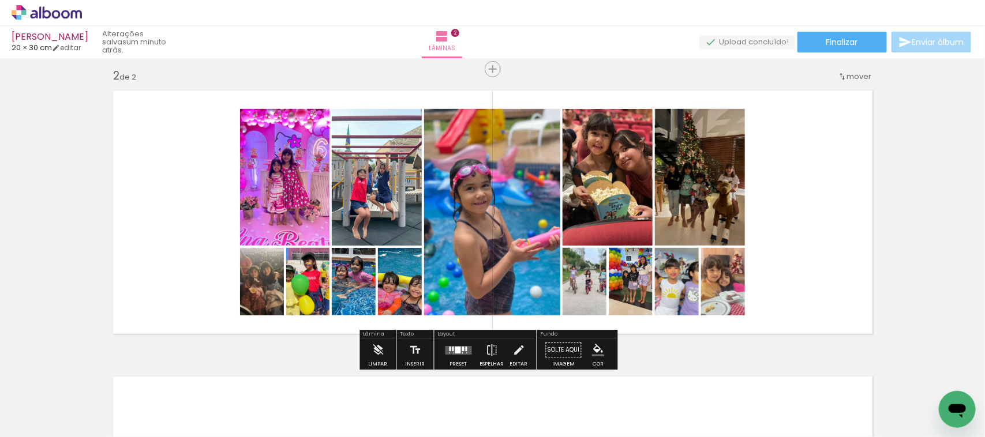
drag, startPoint x: 197, startPoint y: 281, endPoint x: 262, endPoint y: 423, distance: 156.4
click at [262, 423] on quentale-workspace at bounding box center [492, 218] width 985 height 437
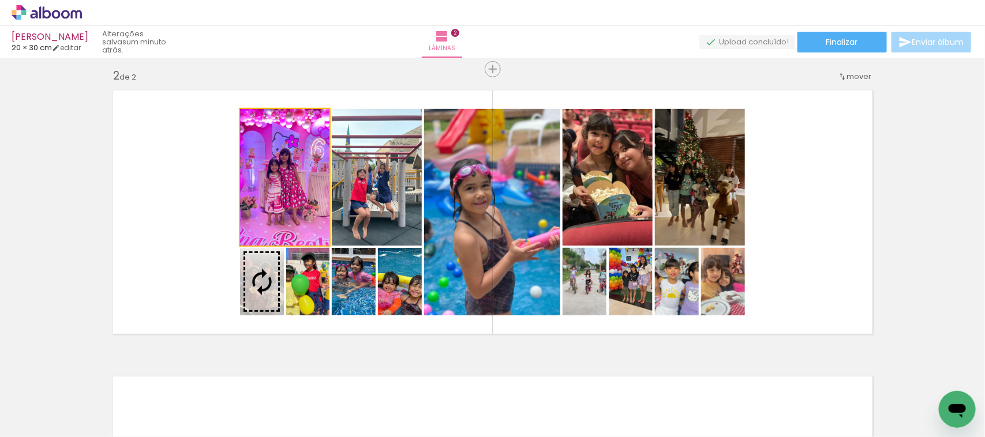
drag, startPoint x: 266, startPoint y: 205, endPoint x: 244, endPoint y: 332, distance: 128.9
click at [240, 375] on quentale-workspace at bounding box center [492, 218] width 985 height 437
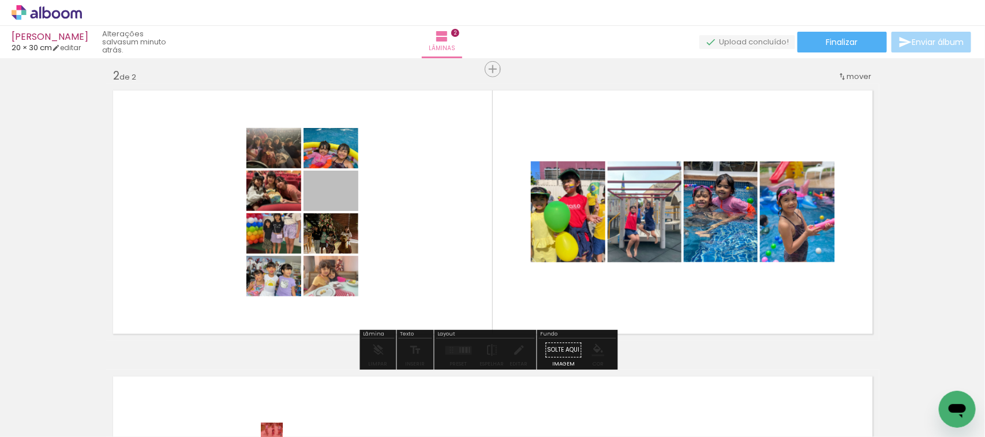
drag, startPoint x: 303, startPoint y: 307, endPoint x: 260, endPoint y: 457, distance: 156.6
click at [260, 437] on html "link( href="../../bower_components/polymer/polymer.html" rel="import" ) picture…" at bounding box center [492, 218] width 985 height 437
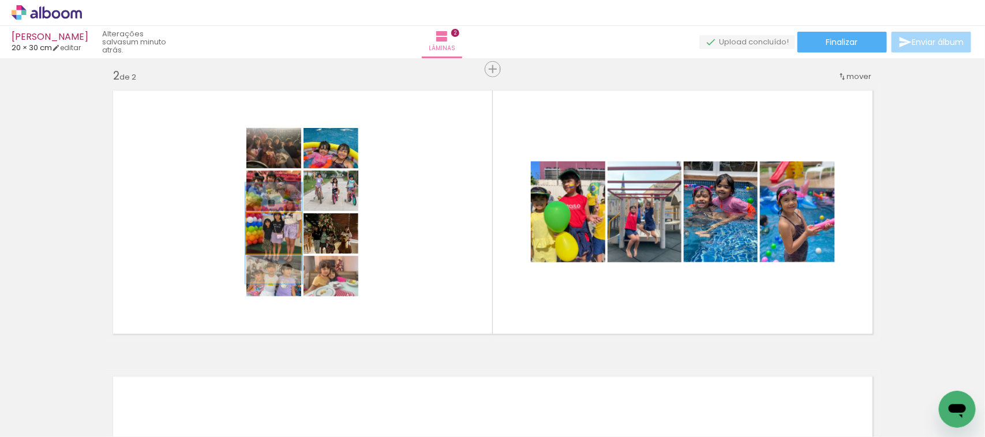
drag, startPoint x: 257, startPoint y: 226, endPoint x: 257, endPoint y: 336, distance: 110.8
type paper-slider "104"
click at [257, 336] on quentale-layouter at bounding box center [492, 212] width 773 height 257
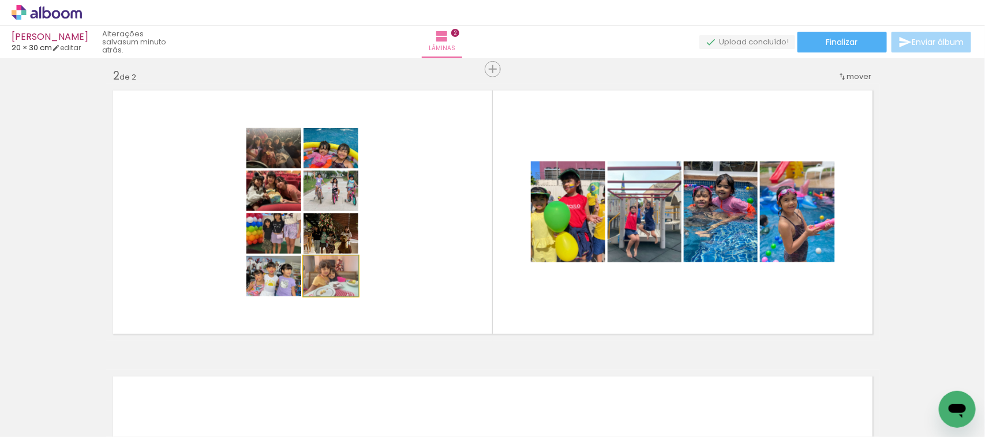
drag, startPoint x: 332, startPoint y: 277, endPoint x: 224, endPoint y: 251, distance: 111.5
type paper-slider "100"
click at [309, 391] on quentale-workspace at bounding box center [492, 218] width 985 height 437
drag, startPoint x: 267, startPoint y: 148, endPoint x: 187, endPoint y: 294, distance: 166.7
type paper-slider "100"
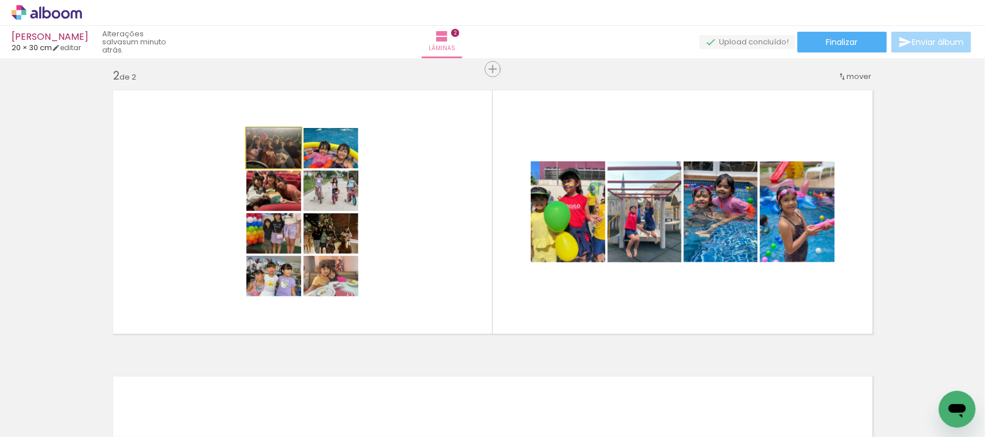
click at [192, 287] on quentale-layouter at bounding box center [492, 212] width 773 height 257
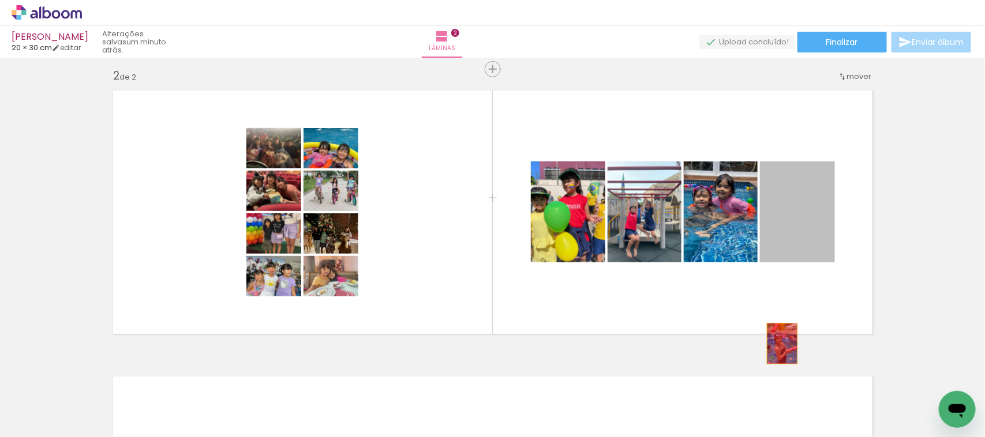
drag, startPoint x: 774, startPoint y: 214, endPoint x: 656, endPoint y: 269, distance: 130.3
click at [764, 393] on quentale-workspace at bounding box center [492, 218] width 985 height 437
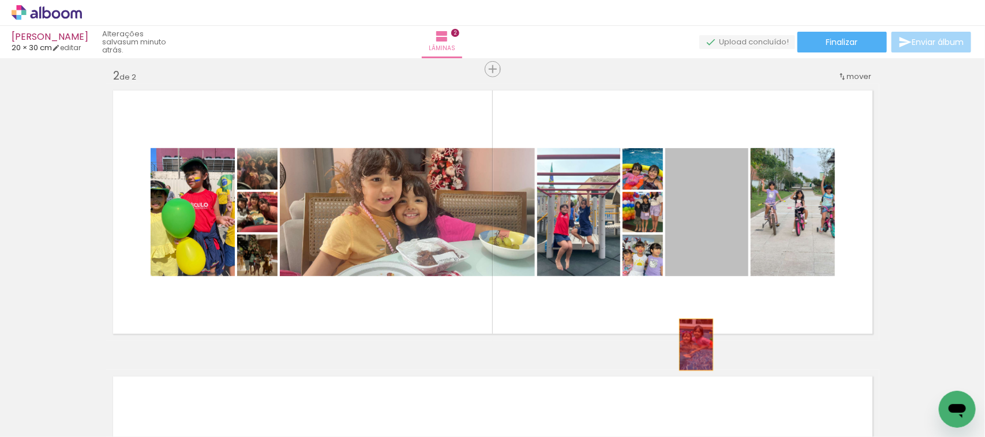
drag, startPoint x: 690, startPoint y: 345, endPoint x: 622, endPoint y: 315, distance: 74.9
click at [690, 413] on quentale-workspace at bounding box center [492, 218] width 985 height 437
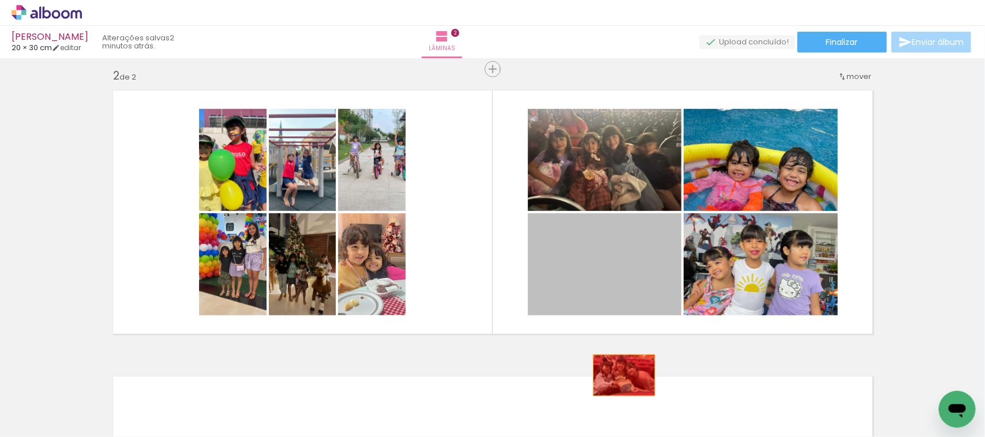
drag, startPoint x: 618, startPoint y: 353, endPoint x: 644, endPoint y: 364, distance: 28.2
click at [618, 384] on quentale-workspace at bounding box center [492, 218] width 985 height 437
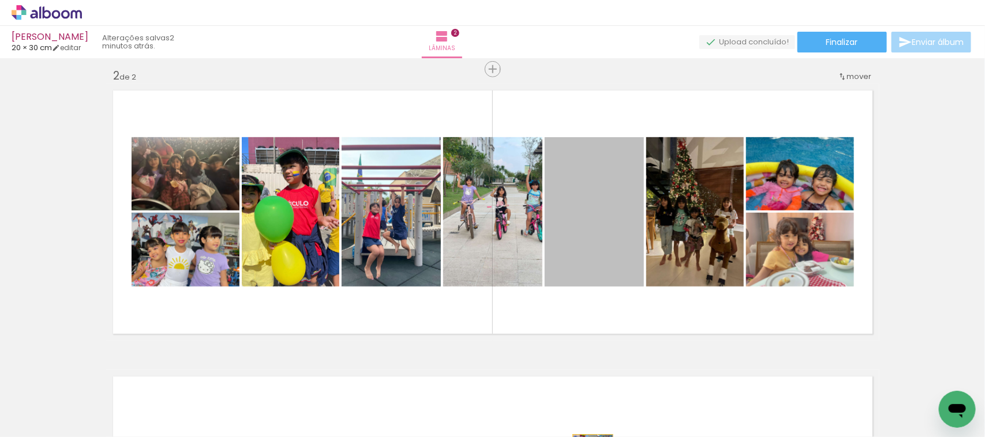
drag, startPoint x: 564, startPoint y: 269, endPoint x: 588, endPoint y: 465, distance: 197.7
click at [588, 437] on html "link( href="../../bower_components/polymer/polymer.html" rel="import" ) picture…" at bounding box center [492, 218] width 985 height 437
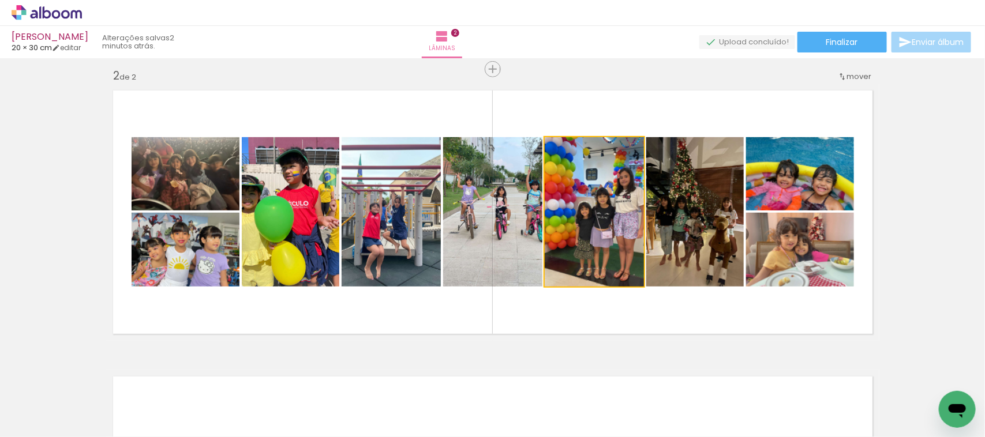
drag, startPoint x: 596, startPoint y: 257, endPoint x: 610, endPoint y: 354, distance: 97.3
click at [642, 395] on quentale-workspace at bounding box center [492, 218] width 985 height 437
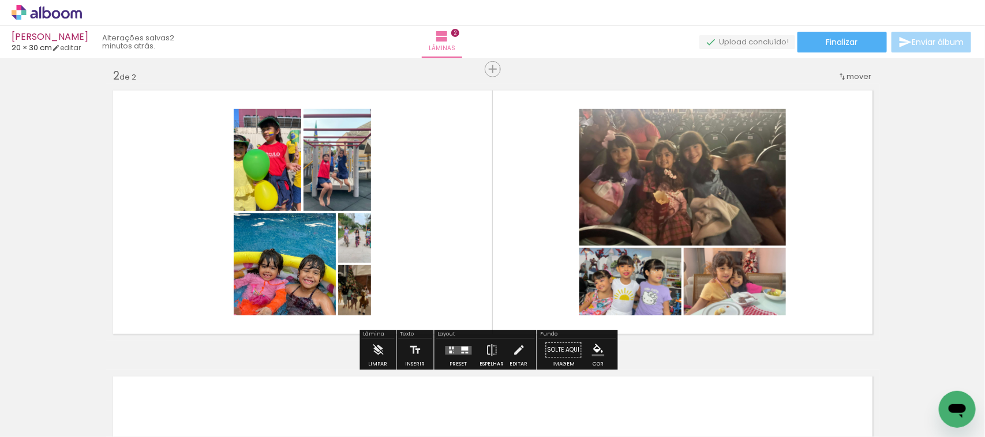
drag
click at [643, 424] on quentale-workspace at bounding box center [492, 218] width 985 height 437
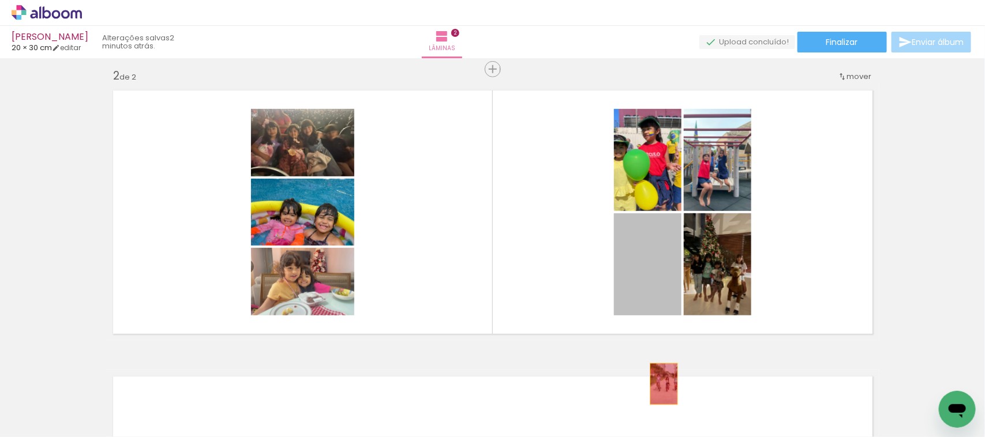
click at [659, 385] on quentale-workspace at bounding box center [492, 218] width 985 height 437
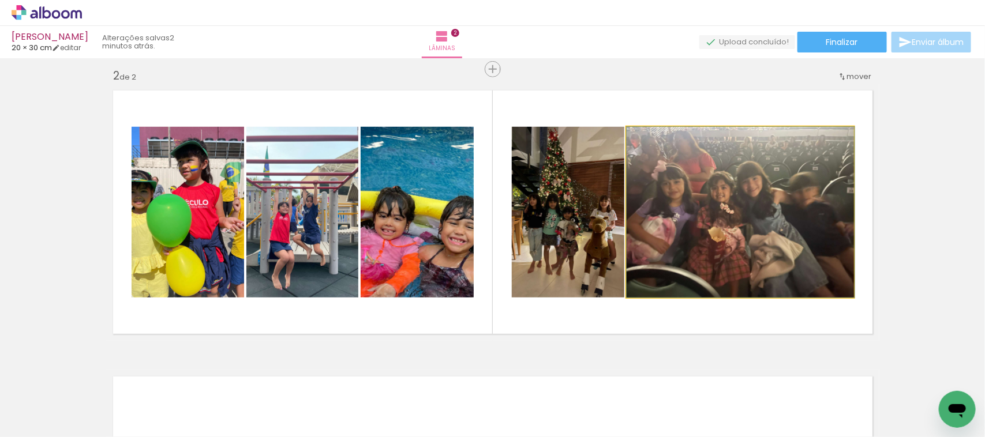
click at [704, 365] on quentale-workspace at bounding box center [492, 218] width 985 height 437
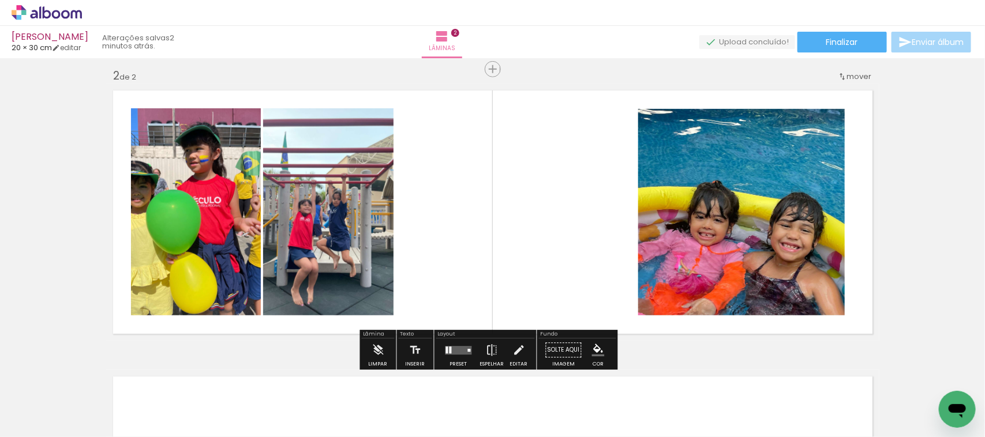
click at [678, 382] on quentale-workspace at bounding box center [492, 218] width 985 height 437
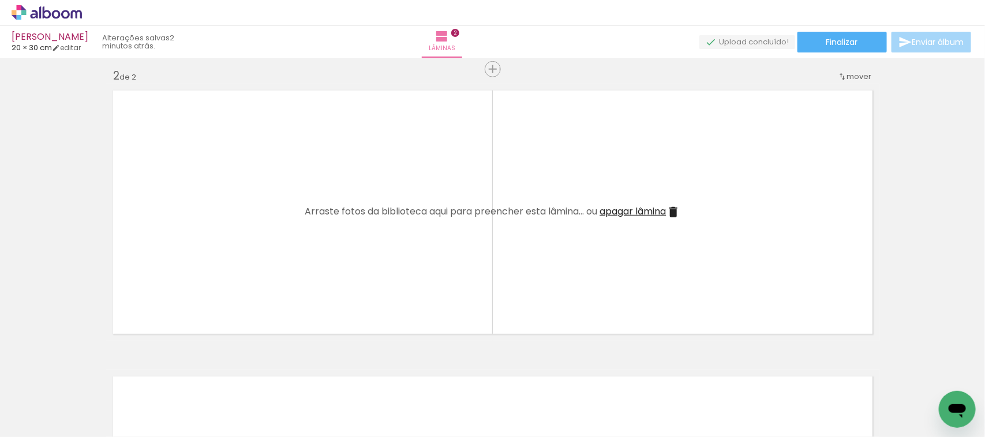
scroll to position [0, 49]
